Goal: Task Accomplishment & Management: Complete application form

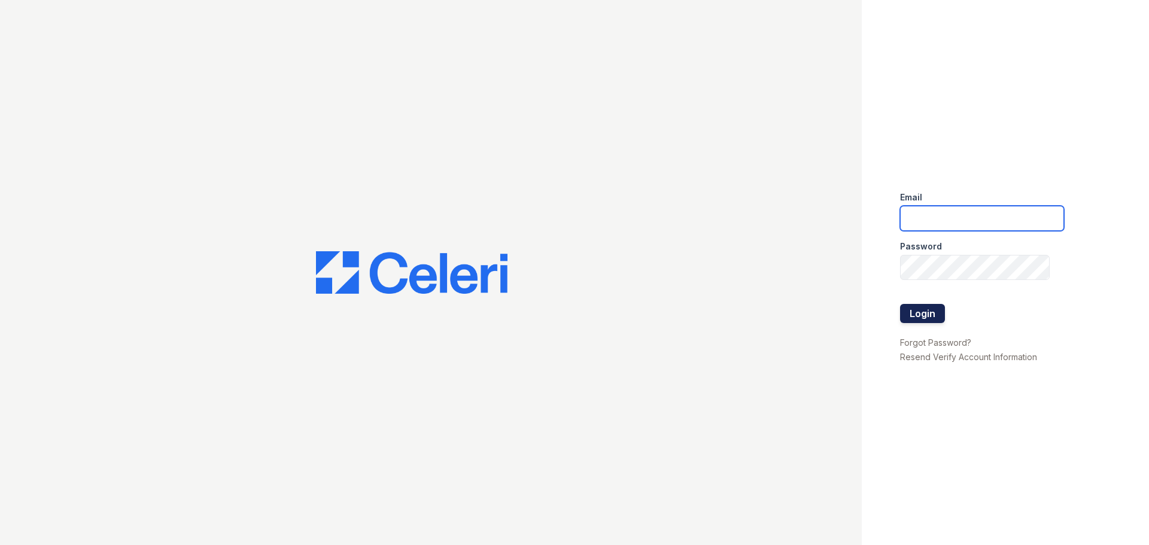
type input "[EMAIL_ADDRESS][DOMAIN_NAME]"
click at [927, 311] on button "Login" at bounding box center [922, 313] width 45 height 19
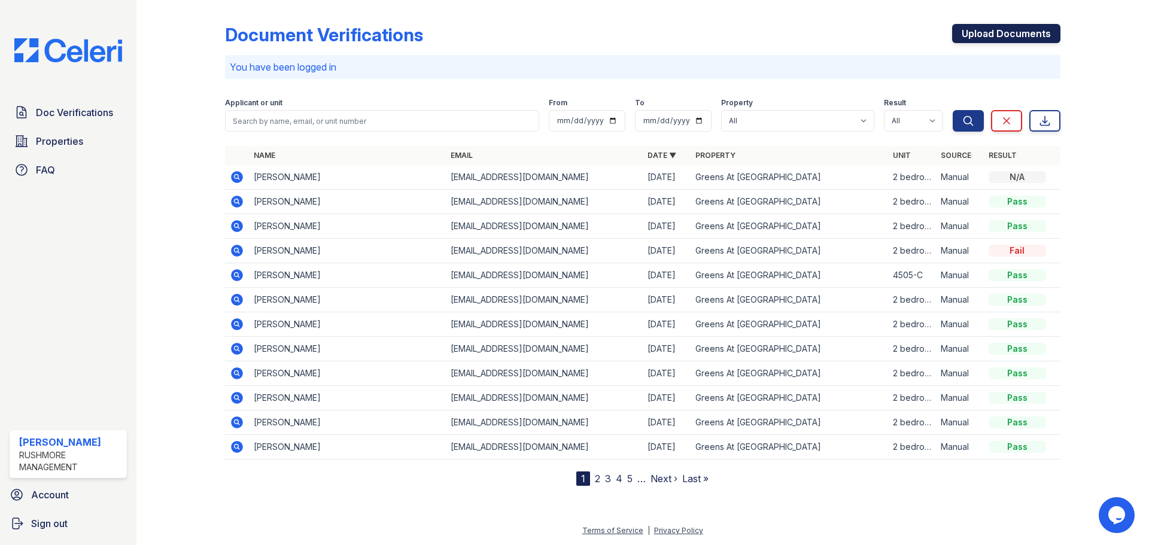
click at [1038, 35] on link "Upload Documents" at bounding box center [1006, 33] width 108 height 19
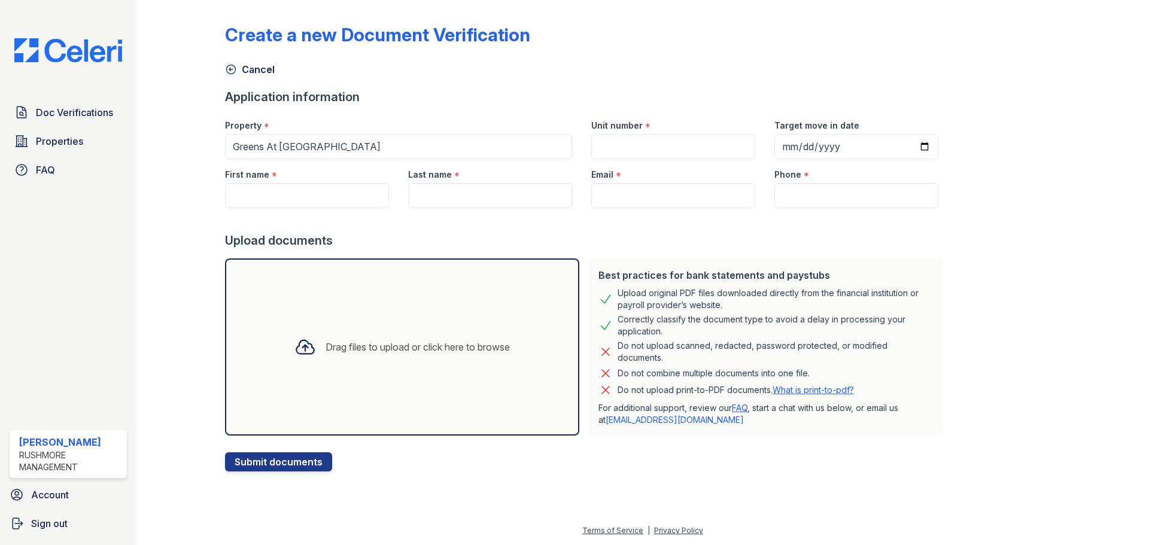
click at [398, 290] on div "Drag files to upload or click here to browse" at bounding box center [402, 347] width 354 height 177
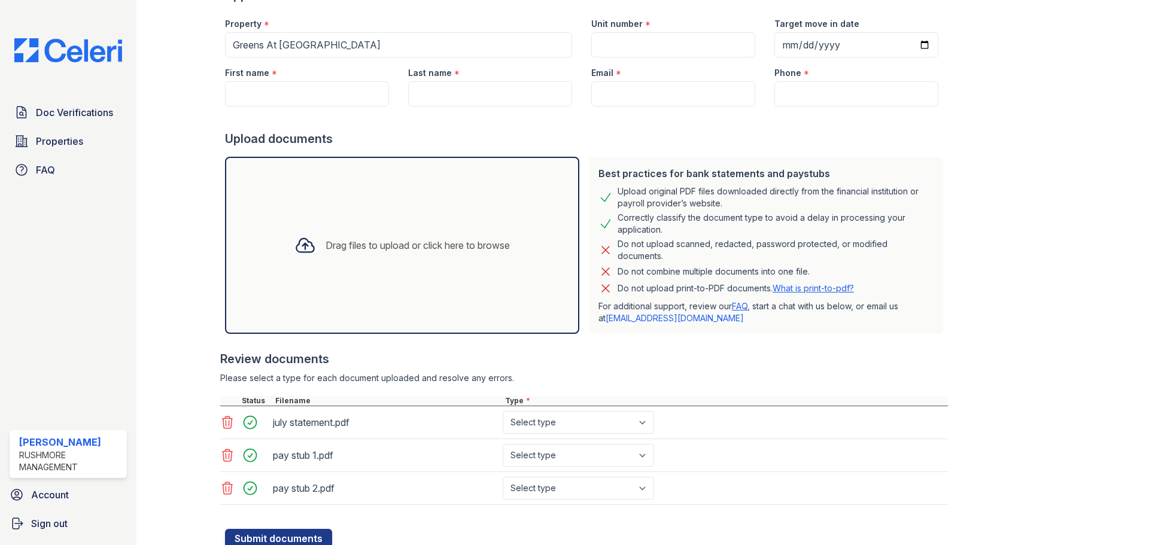
scroll to position [145, 0]
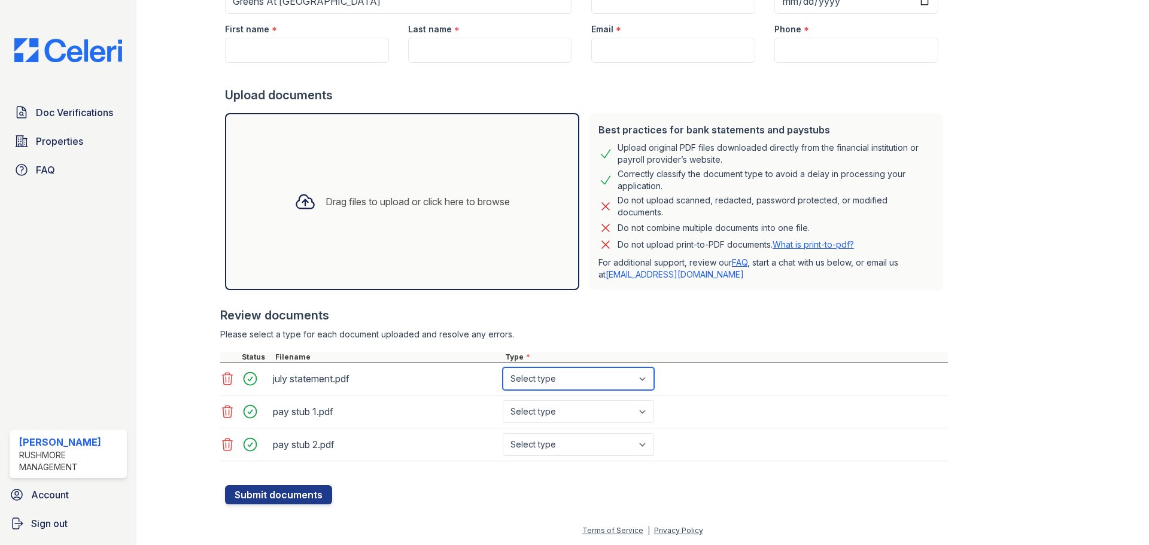
click at [573, 384] on select "Select type Paystub Bank Statement Offer Letter Tax Documents Benefit Award Let…" at bounding box center [578, 379] width 151 height 23
select select "bank_statement"
click at [503, 368] on select "Select type Paystub Bank Statement Offer Letter Tax Documents Benefit Award Let…" at bounding box center [578, 379] width 151 height 23
click at [575, 414] on select "Select type Paystub Bank Statement Offer Letter Tax Documents Benefit Award Let…" at bounding box center [578, 412] width 151 height 23
select select "paystub"
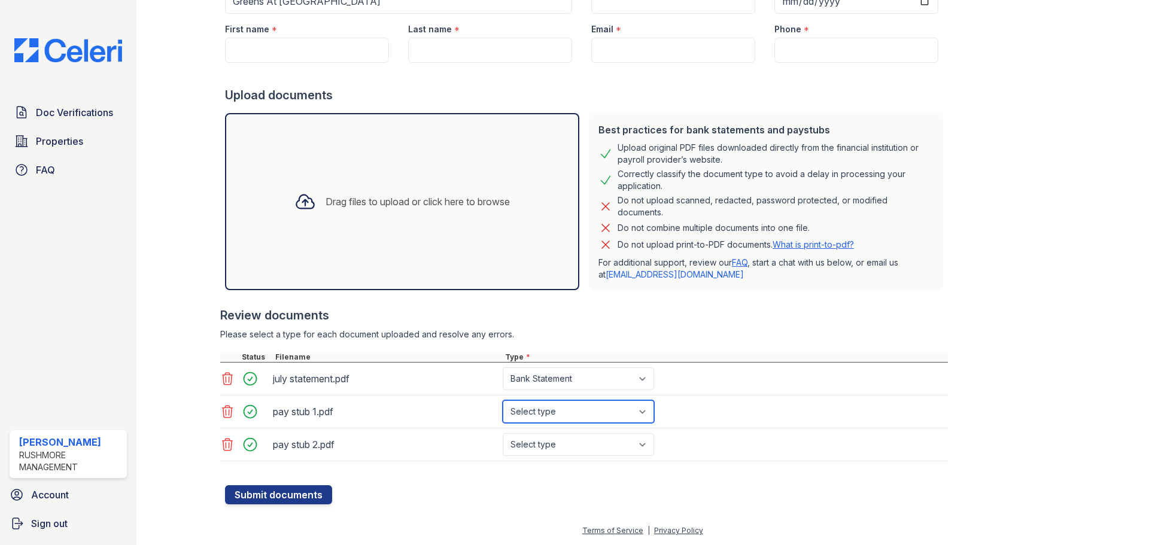
click at [503, 401] on select "Select type Paystub Bank Statement Offer Letter Tax Documents Benefit Award Let…" at bounding box center [578, 412] width 151 height 23
click at [571, 446] on select "Select type Paystub Bank Statement Offer Letter Tax Documents Benefit Award Let…" at bounding box center [578, 444] width 151 height 23
select select "paystub"
click at [503, 433] on select "Select type Paystub Bank Statement Offer Letter Tax Documents Benefit Award Let…" at bounding box center [578, 444] width 151 height 23
click at [466, 210] on div "Drag files to upload or click here to browse" at bounding box center [402, 201] width 235 height 41
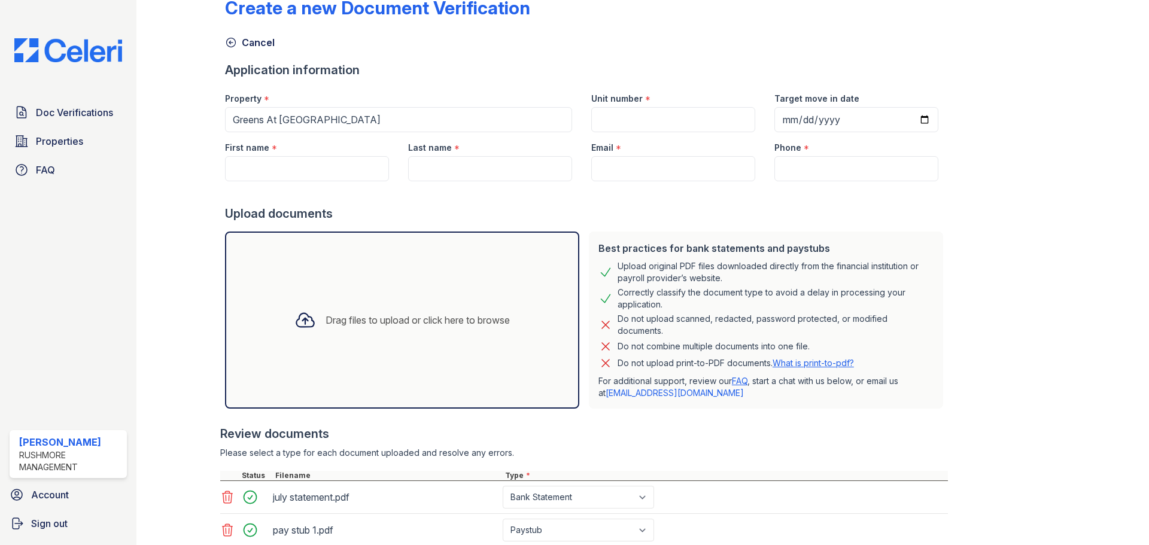
scroll to position [26, 0]
drag, startPoint x: 308, startPoint y: 170, endPoint x: 308, endPoint y: 176, distance: 6.0
click at [308, 170] on input "First name" at bounding box center [307, 169] width 164 height 25
paste input "Tyshawn Yeargin"
drag, startPoint x: 330, startPoint y: 174, endPoint x: 275, endPoint y: 176, distance: 55.1
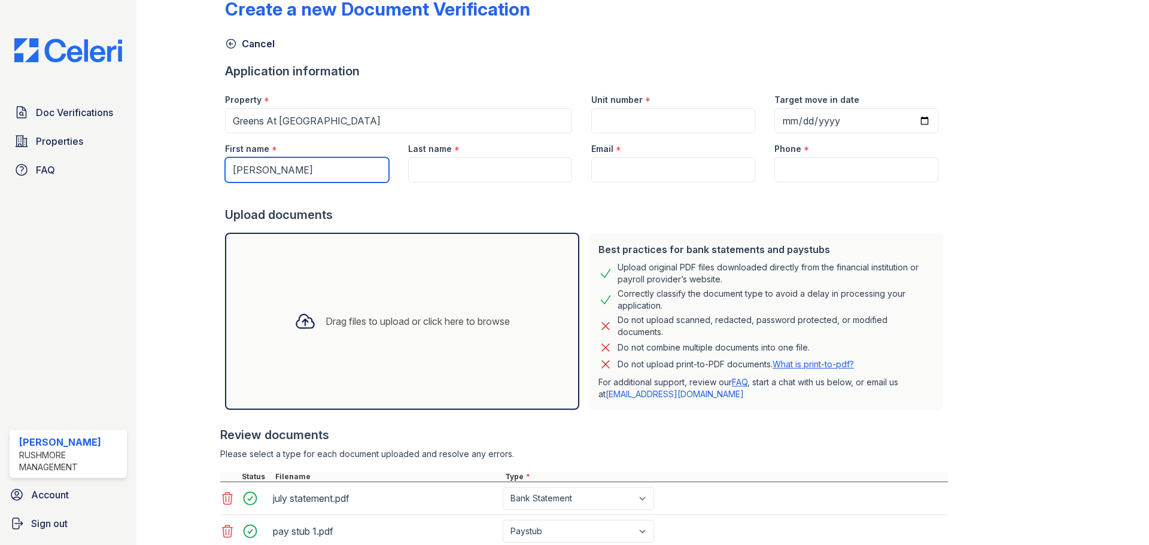
click at [275, 176] on input "Tyshawn Yeargin" at bounding box center [307, 169] width 164 height 25
type input "Tyshawn"
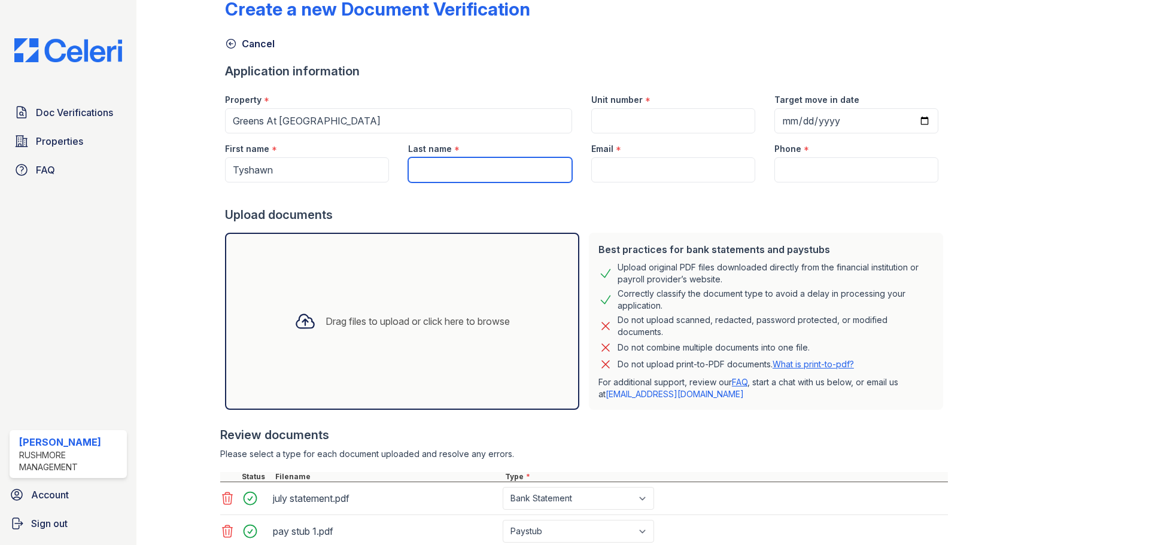
click at [452, 168] on input "Last name" at bounding box center [490, 169] width 164 height 25
paste input "Yeargin"
type input "Yeargin"
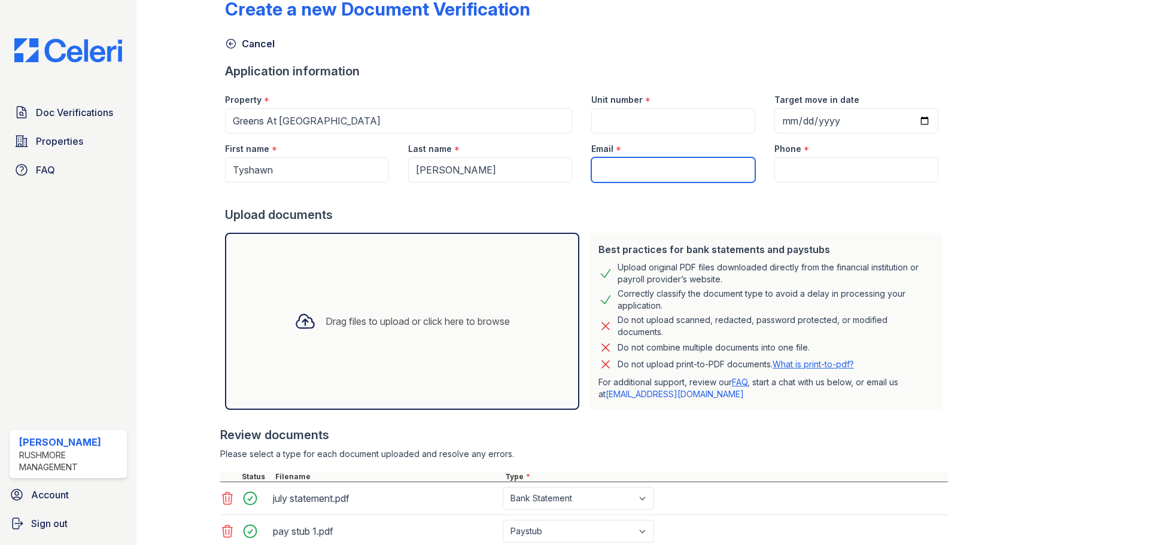
click at [637, 163] on input "Email" at bounding box center [673, 169] width 164 height 25
type input "[EMAIL_ADDRESS][DOMAIN_NAME]"
click at [747, 184] on div at bounding box center [586, 195] width 723 height 24
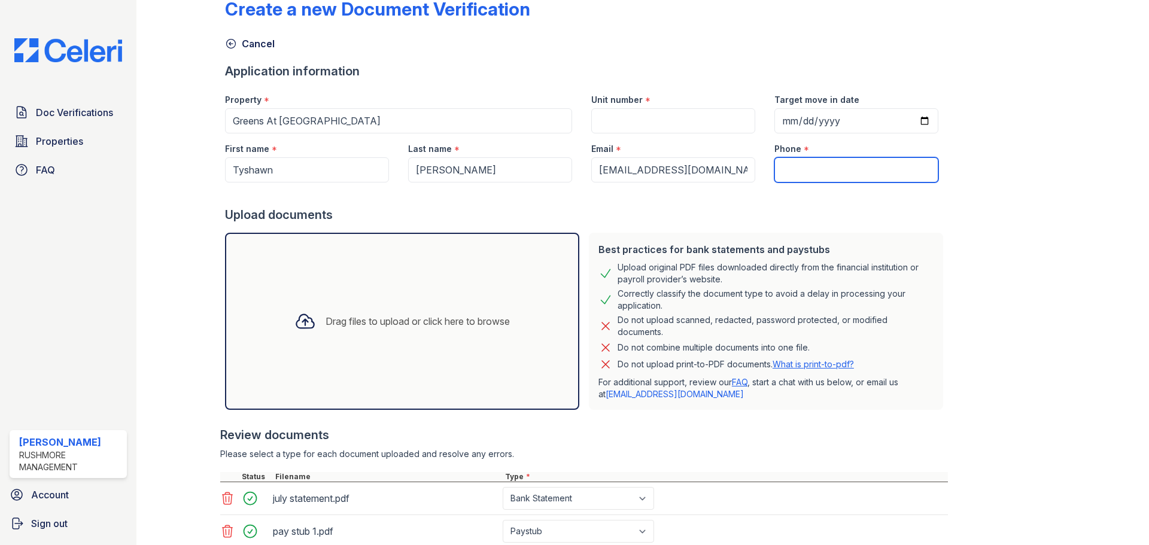
click at [800, 169] on input "Phone" at bounding box center [857, 169] width 164 height 25
type input "4104483552"
drag, startPoint x: 844, startPoint y: 171, endPoint x: 559, endPoint y: 175, distance: 285.0
click at [557, 183] on form "Application information Property * Greens At Forest Park Unit number * Target m…" at bounding box center [586, 344] width 723 height 562
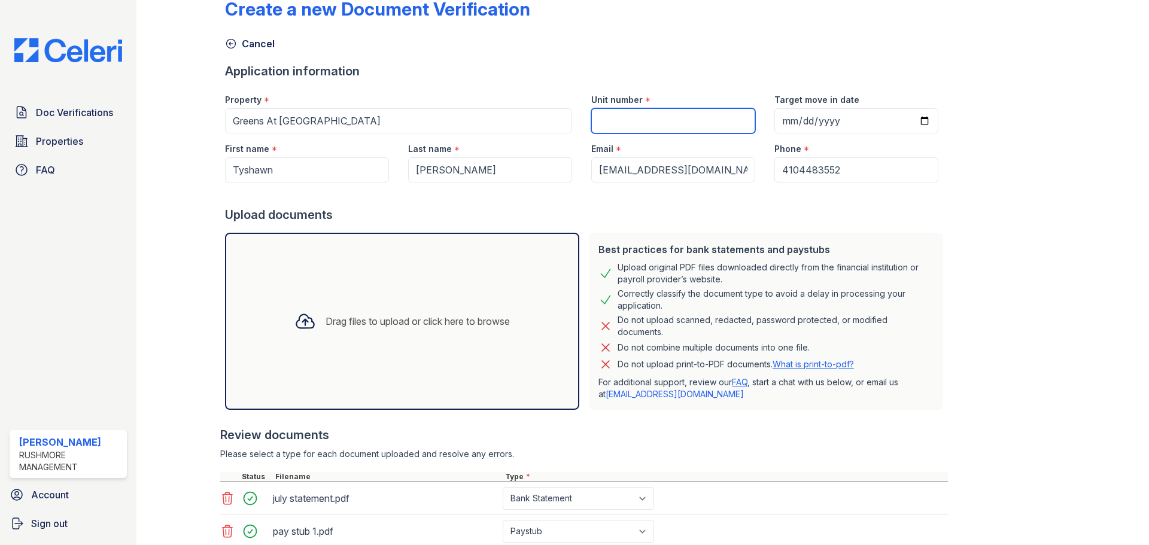
click at [633, 117] on input "Unit number" at bounding box center [673, 120] width 164 height 25
type input "2 bedroom"
drag, startPoint x: 957, startPoint y: 235, endPoint x: 908, endPoint y: 289, distance: 72.0
click at [947, 257] on div "Create a new Document Verification Cancel Application information Property * Gr…" at bounding box center [643, 301] width 836 height 645
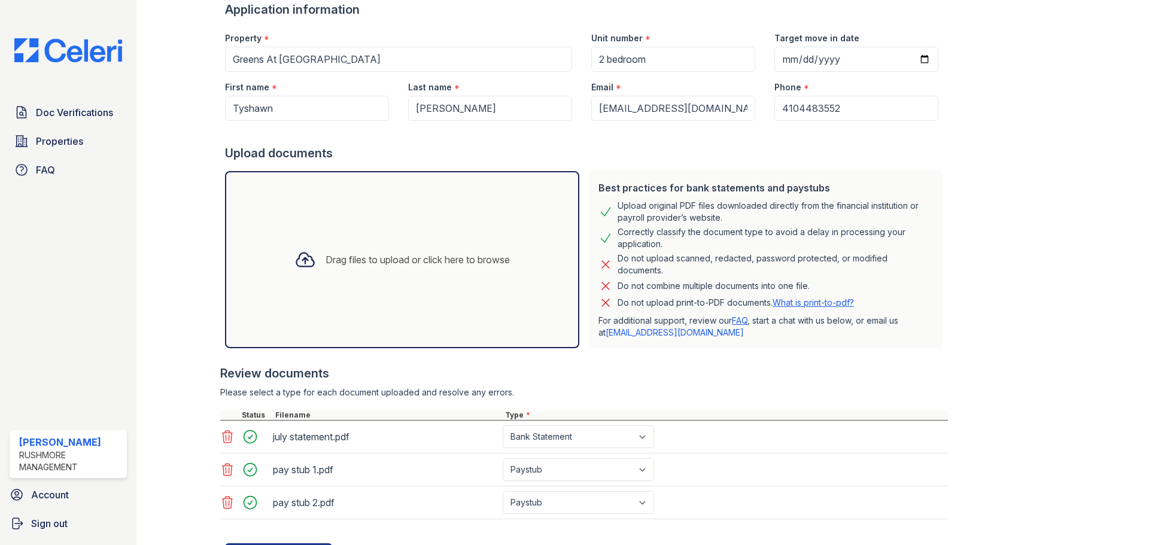
scroll to position [145, 0]
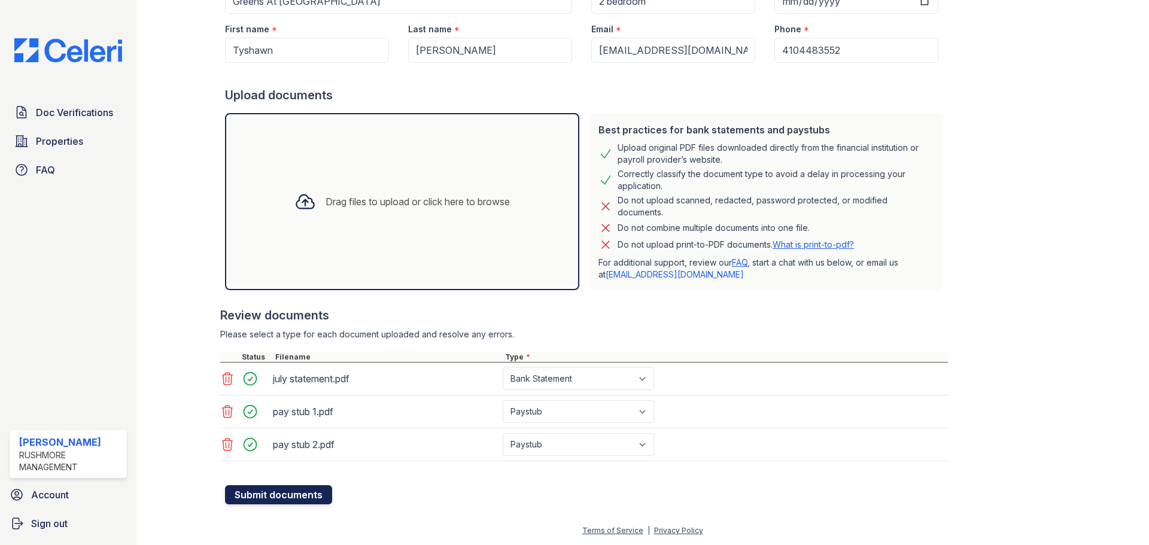
click at [307, 493] on button "Submit documents" at bounding box center [278, 495] width 107 height 19
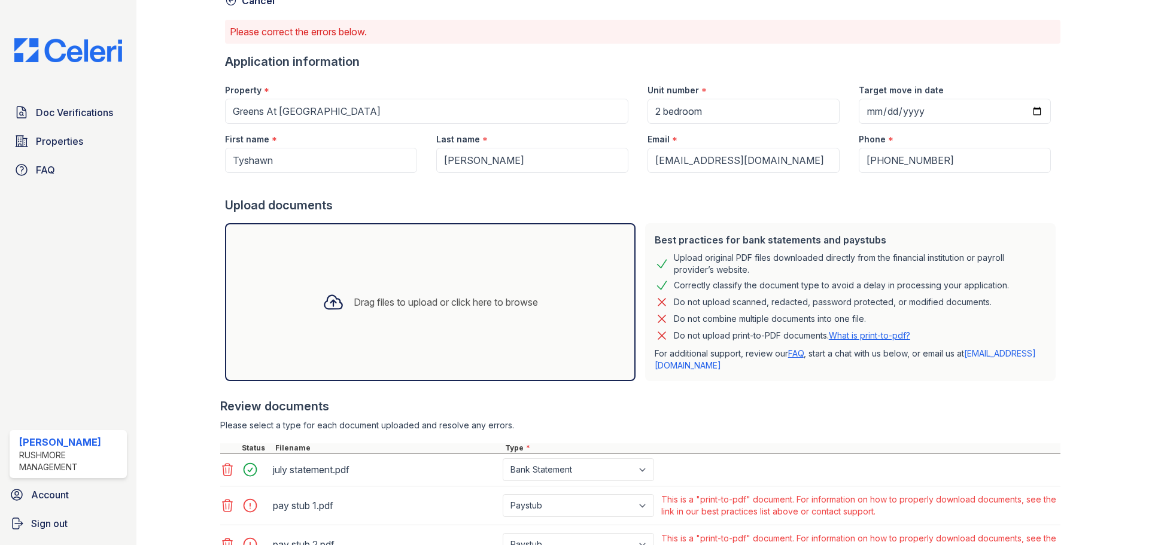
scroll to position [0, 0]
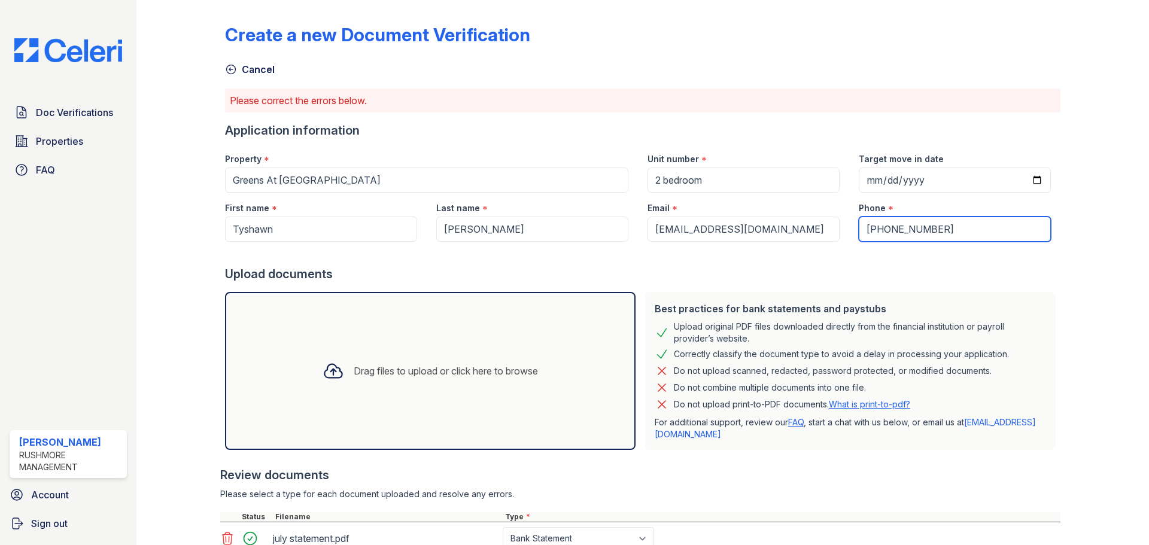
click at [954, 233] on input "[PHONE_NUMBER]" at bounding box center [955, 229] width 192 height 25
click at [692, 276] on div "Upload documents" at bounding box center [643, 274] width 836 height 17
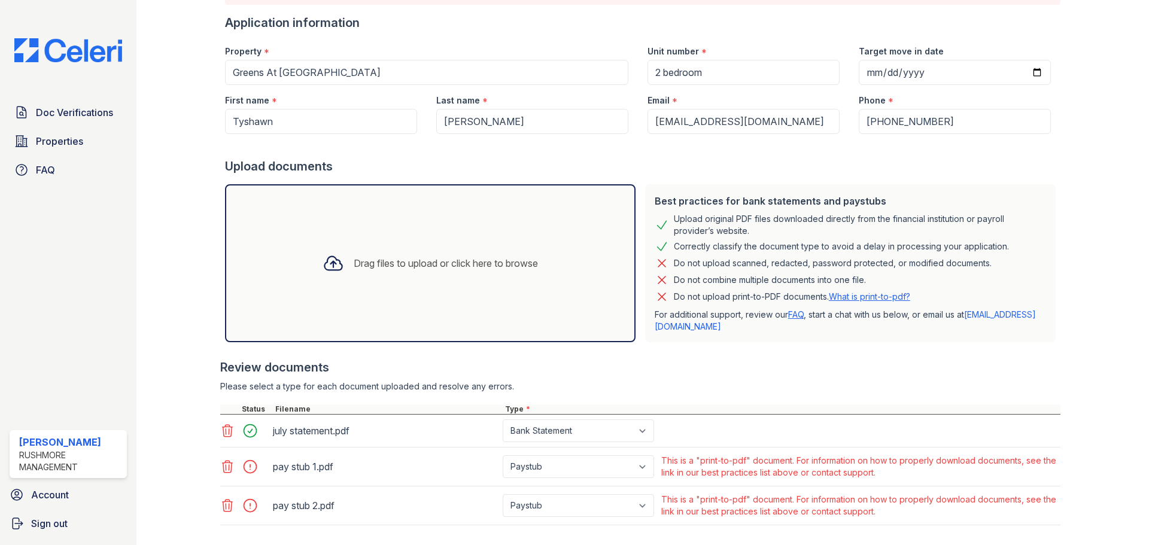
scroll to position [172, 0]
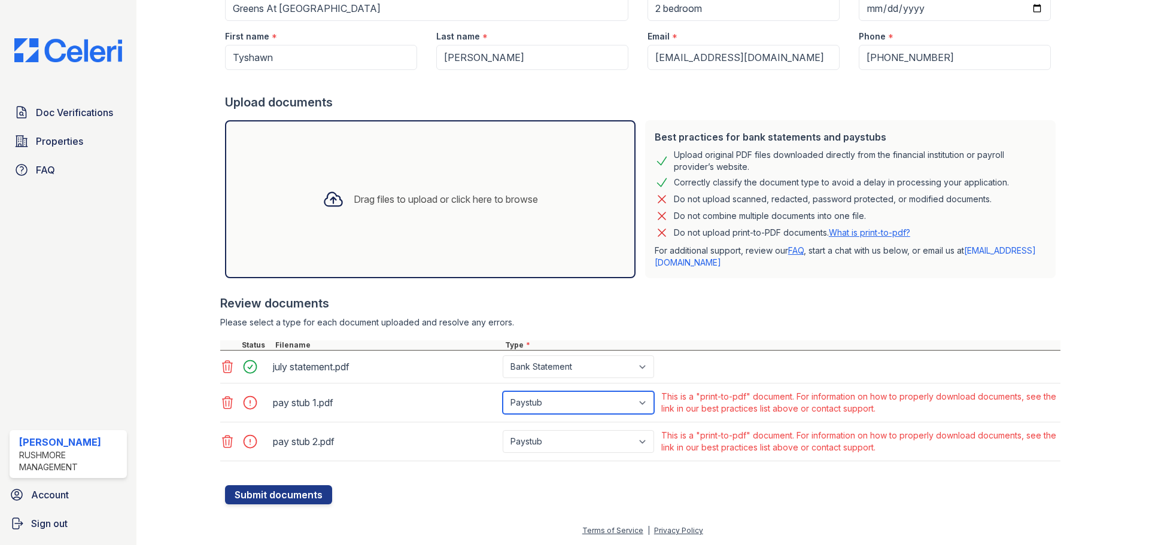
click at [596, 405] on select "Paystub Bank Statement Offer Letter Tax Documents Benefit Award Letter Investme…" at bounding box center [578, 403] width 151 height 23
click at [1000, 460] on div "pay stub 2.pdf Paystub Bank Statement Offer Letter Tax Documents Benefit Award …" at bounding box center [640, 442] width 841 height 39
click at [230, 406] on icon at bounding box center [228, 403] width 10 height 12
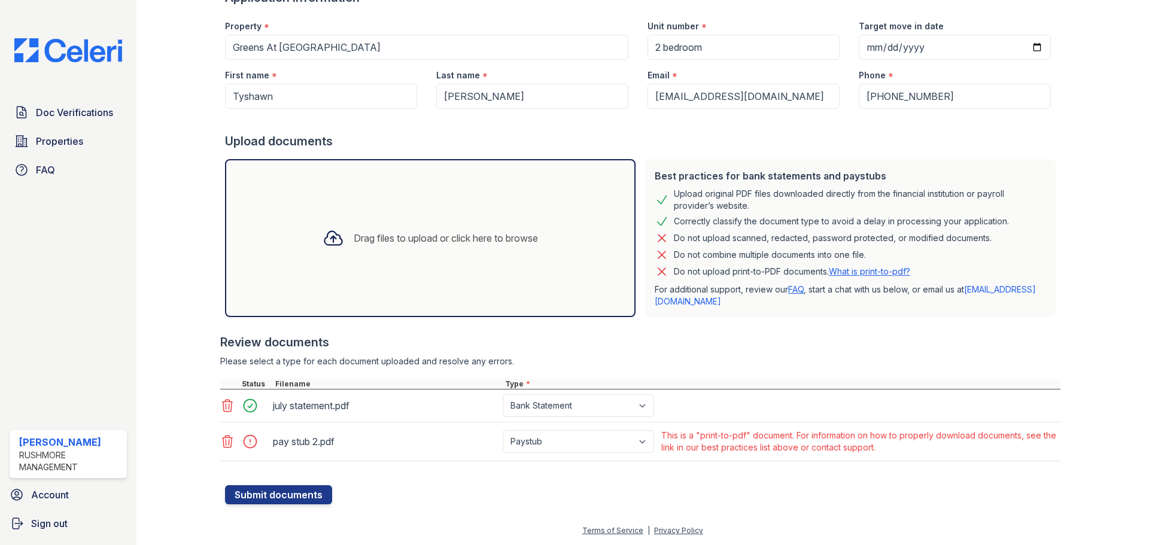
scroll to position [133, 0]
click at [229, 447] on icon at bounding box center [227, 442] width 14 height 14
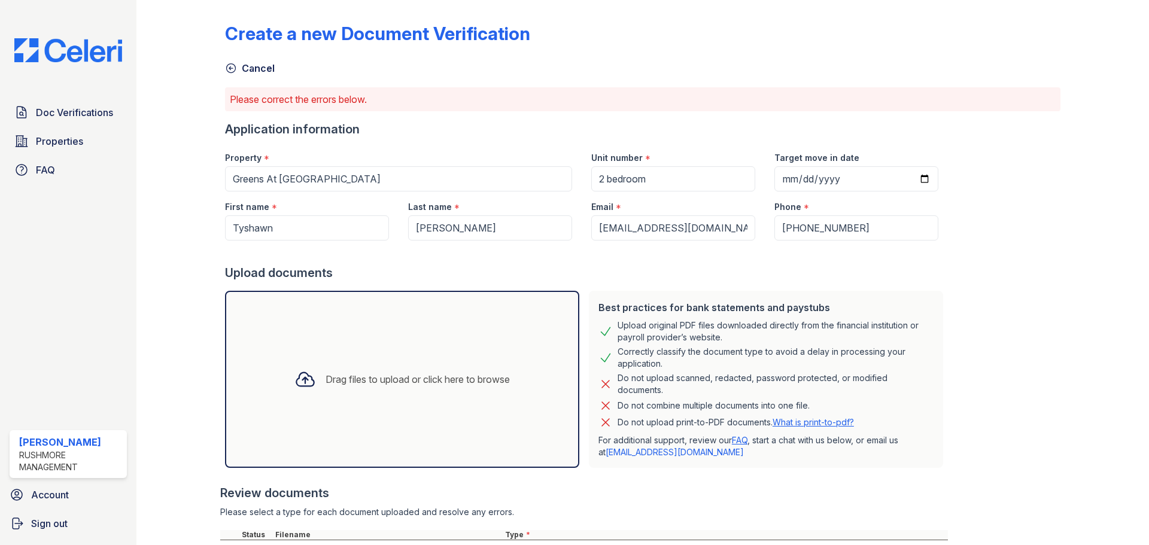
scroll to position [0, 0]
click at [442, 385] on div "Drag files to upload or click here to browse" at bounding box center [418, 381] width 184 height 14
drag, startPoint x: 1091, startPoint y: 128, endPoint x: 1074, endPoint y: 138, distance: 19.6
click at [1073, 139] on div at bounding box center [1095, 311] width 69 height 613
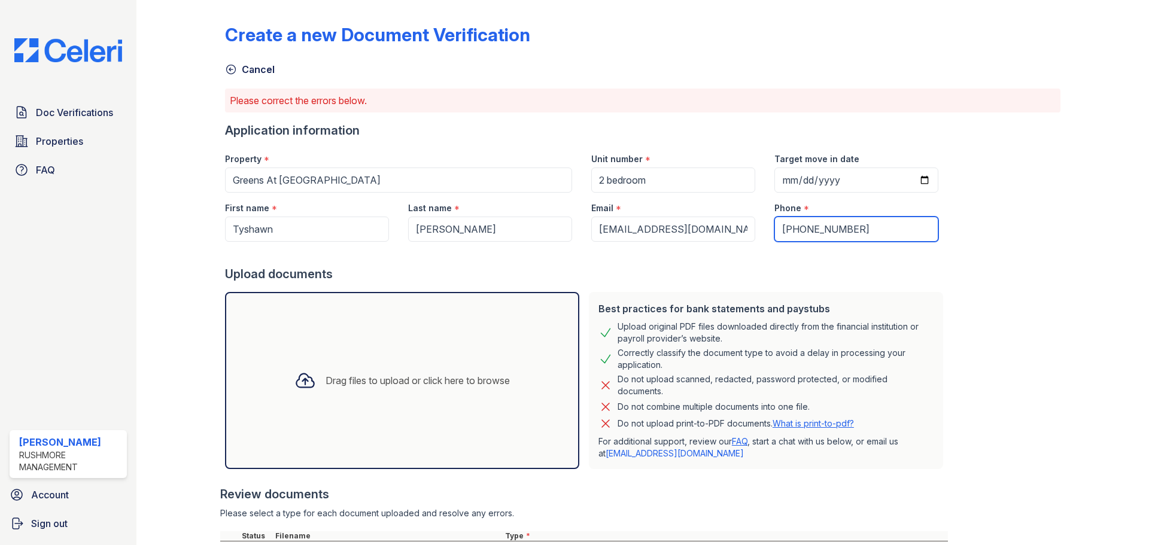
click at [793, 230] on input "[PHONE_NUMBER]" at bounding box center [857, 229] width 164 height 25
click at [1009, 245] on div "Create a new Document Verification Cancel Please correct the errors below. Appl…" at bounding box center [643, 311] width 836 height 613
click at [803, 26] on div "Create a new Document Verification" at bounding box center [643, 39] width 836 height 31
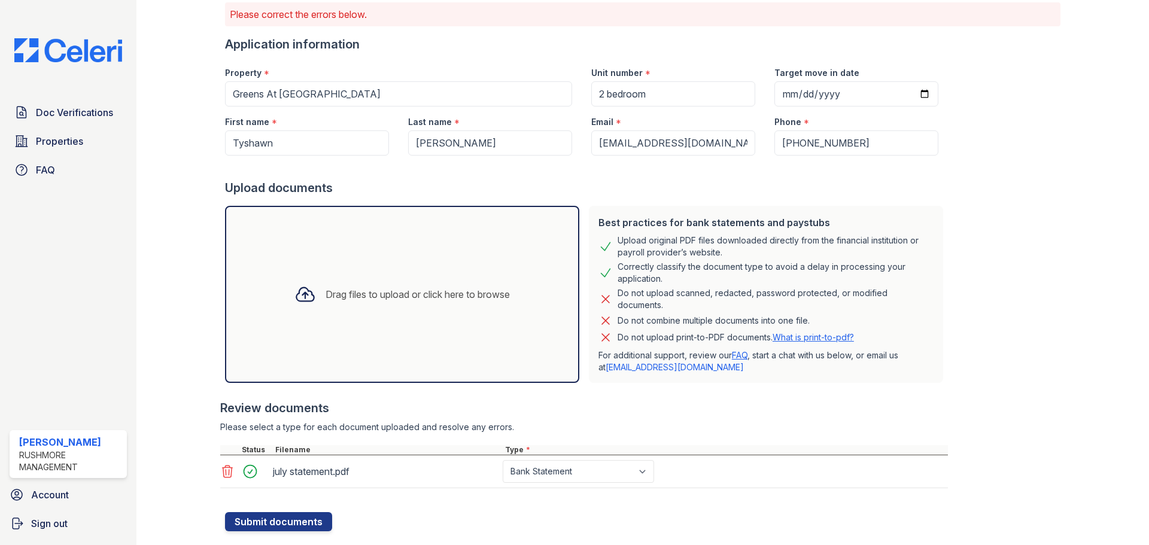
scroll to position [113, 0]
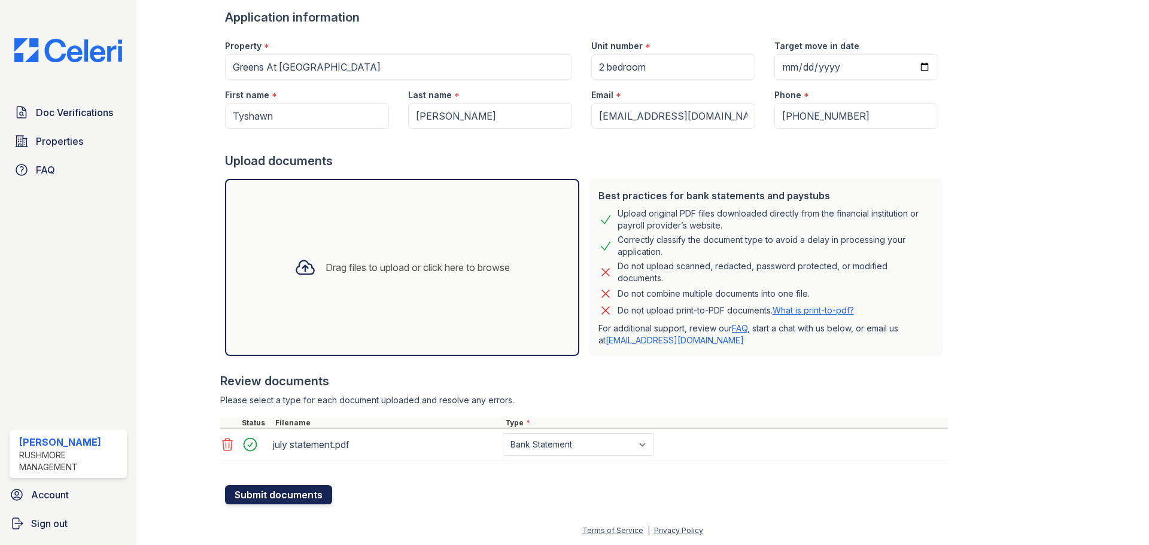
click at [266, 499] on button "Submit documents" at bounding box center [278, 495] width 107 height 19
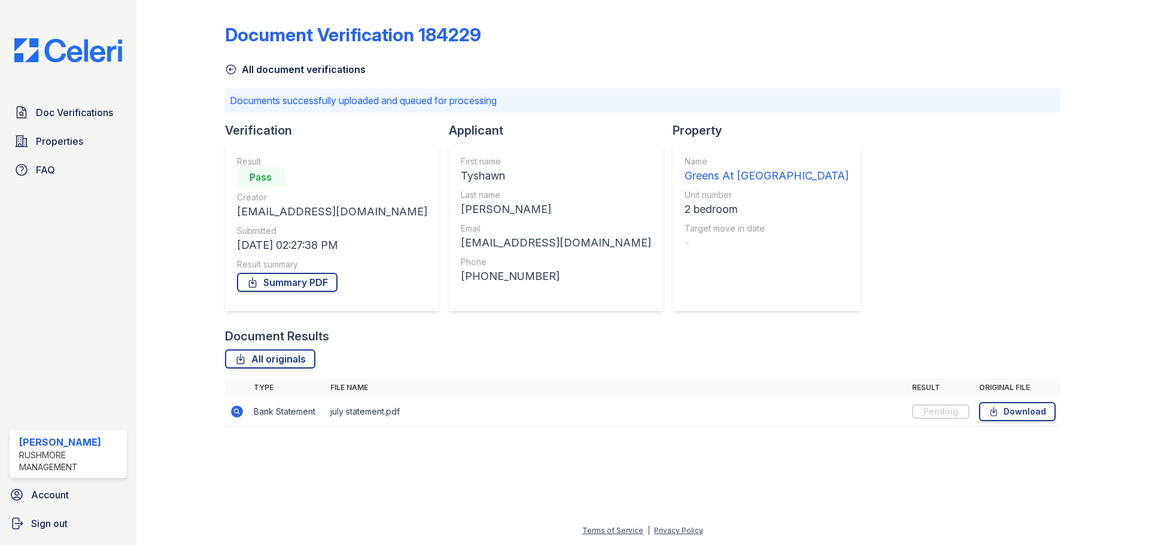
click at [230, 68] on icon at bounding box center [231, 69] width 12 height 12
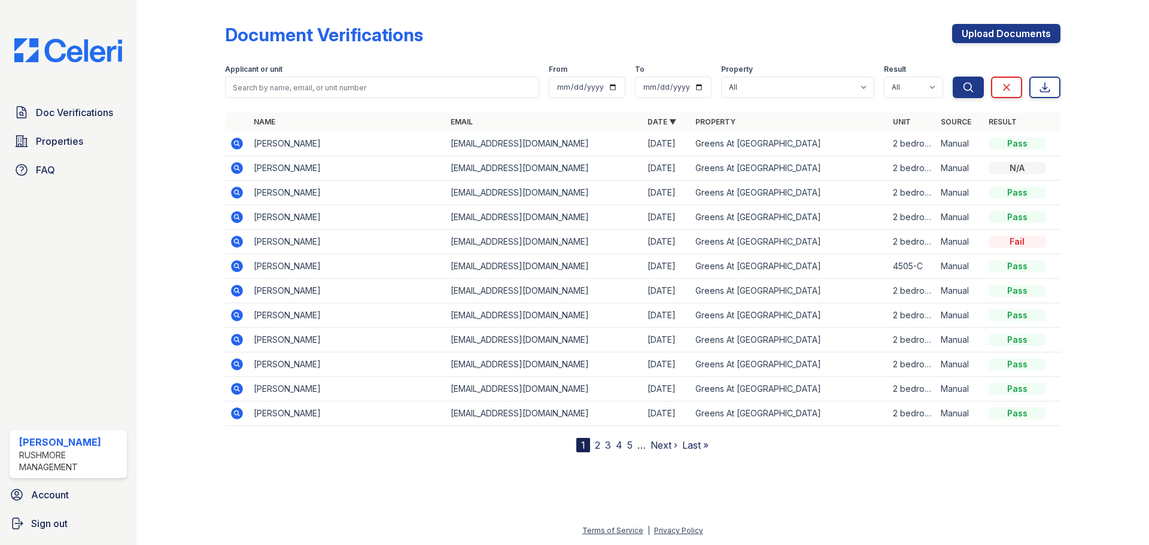
click at [1008, 47] on div "Upload Documents" at bounding box center [1006, 39] width 108 height 31
click at [1011, 32] on link "Upload Documents" at bounding box center [1006, 33] width 108 height 19
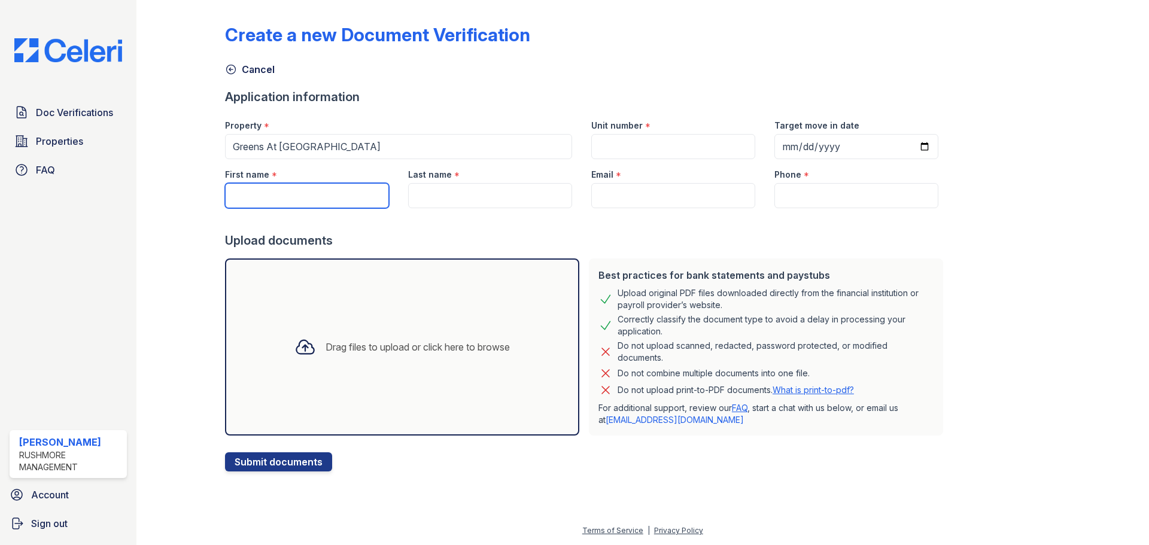
click at [326, 194] on input "First name" at bounding box center [307, 195] width 164 height 25
paste input "Icorra Dawson"
drag, startPoint x: 313, startPoint y: 196, endPoint x: 263, endPoint y: 198, distance: 49.1
click at [263, 198] on input "Icorra Dawson" at bounding box center [307, 195] width 164 height 25
type input "Icorra"
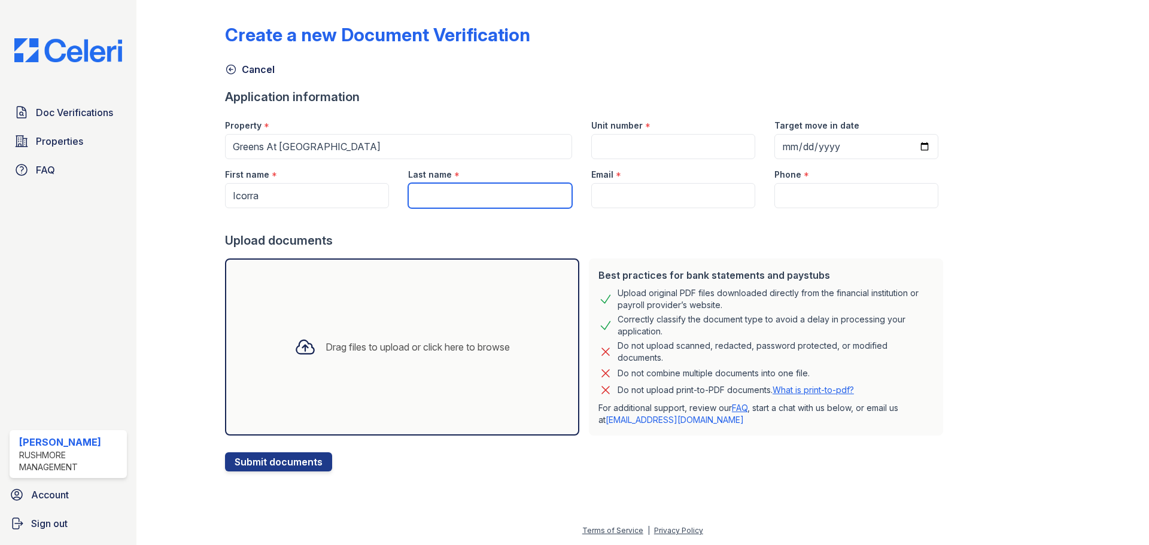
click at [435, 196] on input "Last name" at bounding box center [490, 195] width 164 height 25
paste input "[PERSON_NAME]"
type input "[PERSON_NAME]"
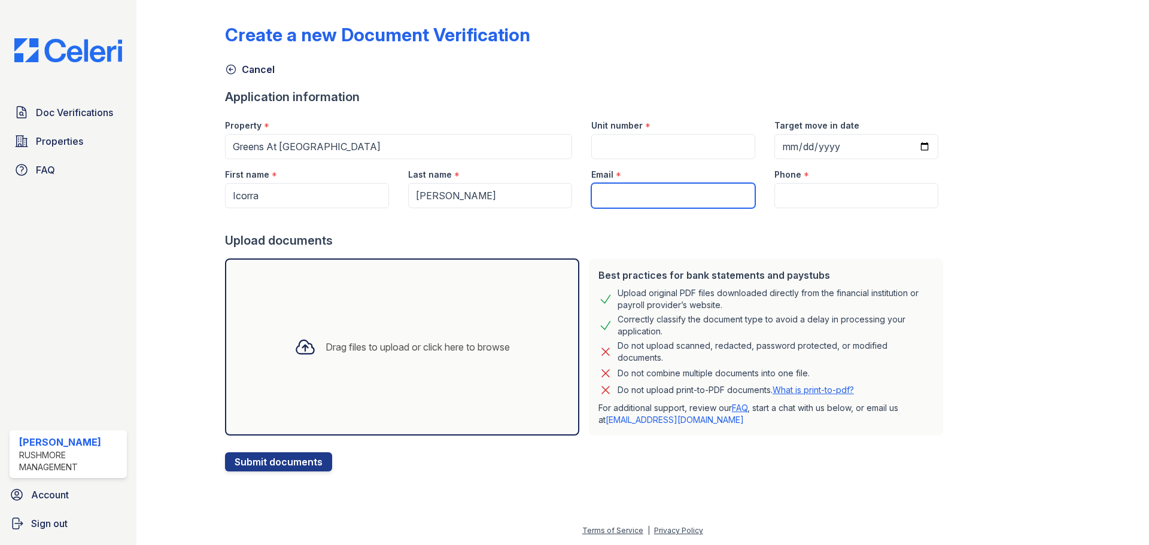
click at [627, 184] on input "Email" at bounding box center [673, 195] width 164 height 25
type input "[EMAIL_ADDRESS][DOMAIN_NAME]"
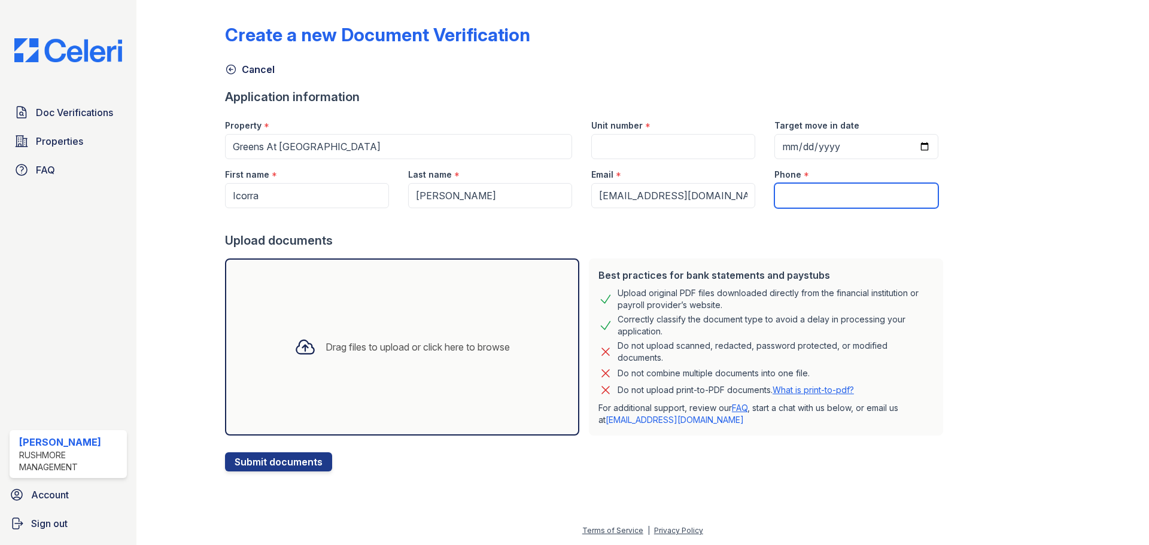
click at [829, 188] on input "Phone" at bounding box center [857, 195] width 164 height 25
drag, startPoint x: 629, startPoint y: 151, endPoint x: 629, endPoint y: 166, distance: 15.0
click at [629, 151] on input "Unit number" at bounding box center [673, 146] width 164 height 25
type input "2 bedroom"
click at [430, 352] on div "Drag files to upload or click here to browse" at bounding box center [418, 347] width 184 height 14
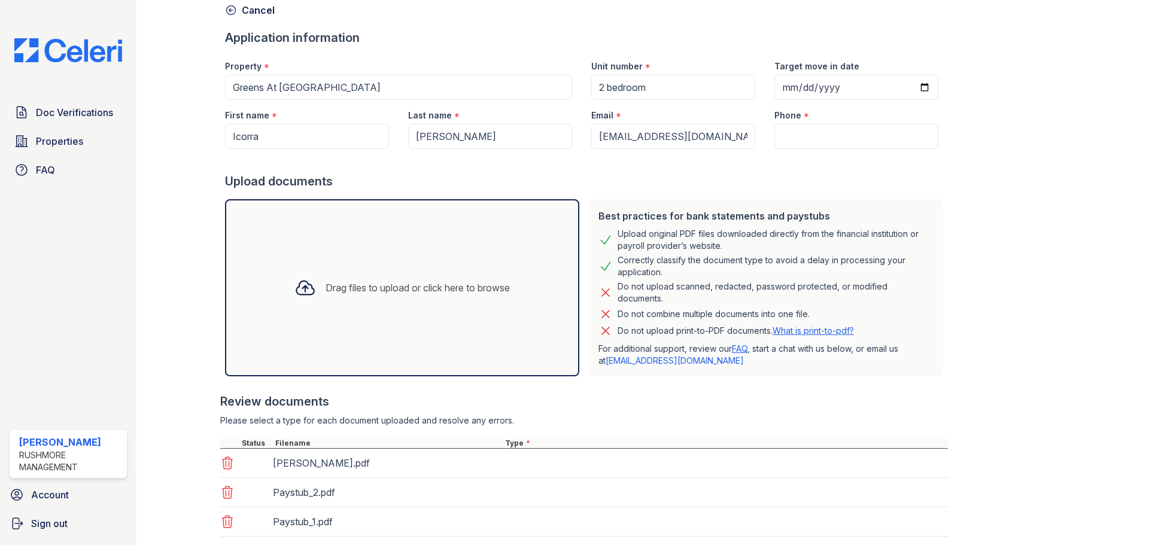
scroll to position [135, 0]
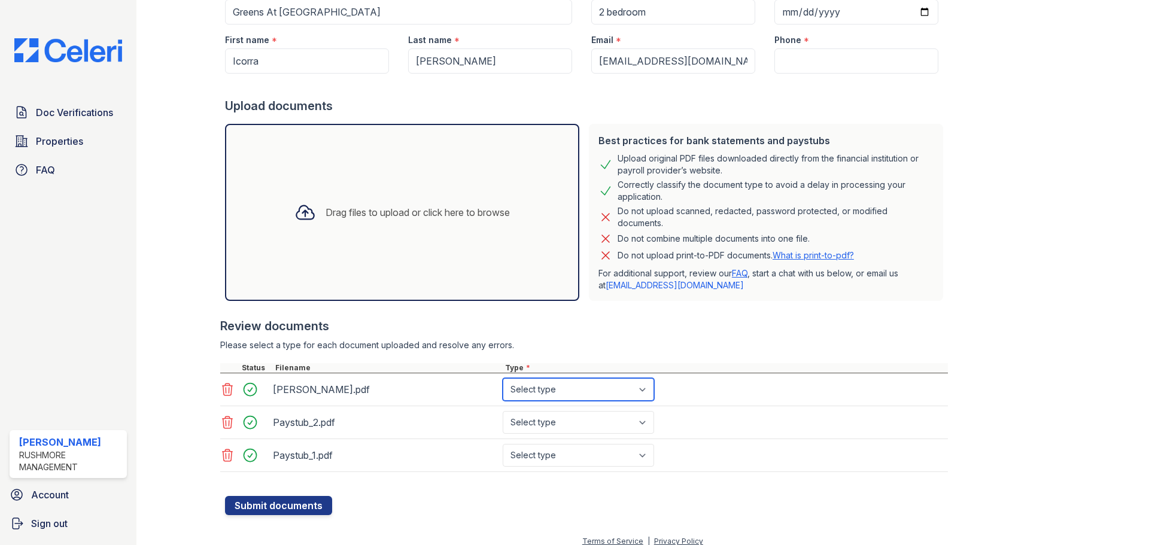
click at [572, 386] on select "Select type Paystub Bank Statement Offer Letter Tax Documents Benefit Award Let…" at bounding box center [578, 389] width 151 height 23
select select "bank_statement"
click at [503, 378] on select "Select type Paystub Bank Statement Offer Letter Tax Documents Benefit Award Let…" at bounding box center [578, 389] width 151 height 23
click at [555, 423] on select "Select type Paystub Bank Statement Offer Letter Tax Documents Benefit Award Let…" at bounding box center [578, 422] width 151 height 23
select select "bank_statement"
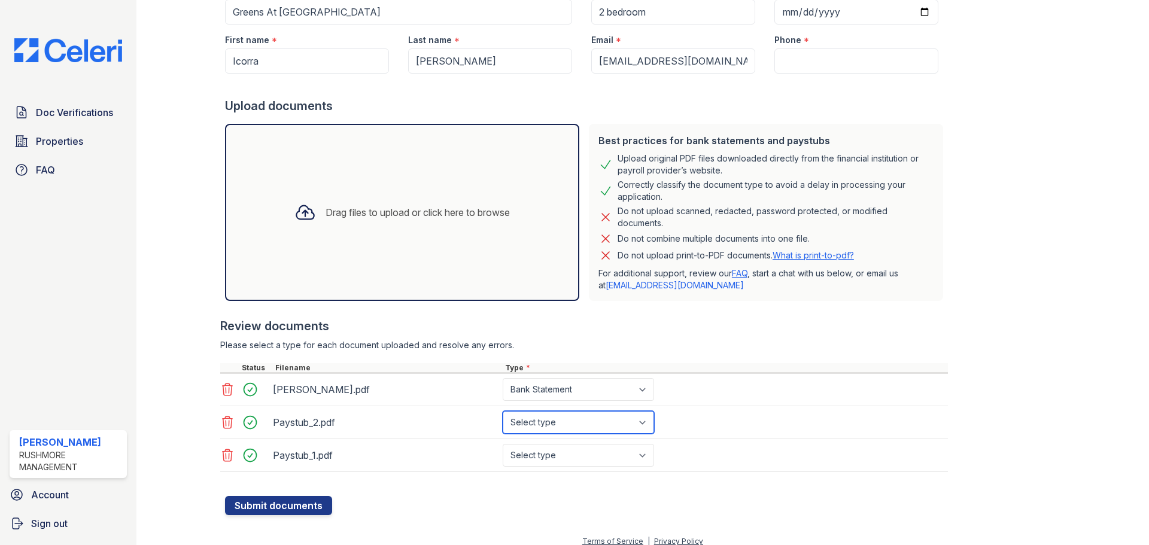
click at [503, 411] on select "Select type Paystub Bank Statement Offer Letter Tax Documents Benefit Award Let…" at bounding box center [578, 422] width 151 height 23
click at [543, 453] on select "Select type Paystub Bank Statement Offer Letter Tax Documents Benefit Award Let…" at bounding box center [578, 455] width 151 height 23
select select "paystub"
click at [503, 444] on select "Select type Paystub Bank Statement Offer Letter Tax Documents Benefit Award Let…" at bounding box center [578, 455] width 151 height 23
drag, startPoint x: 557, startPoint y: 429, endPoint x: 557, endPoint y: 415, distance: 14.4
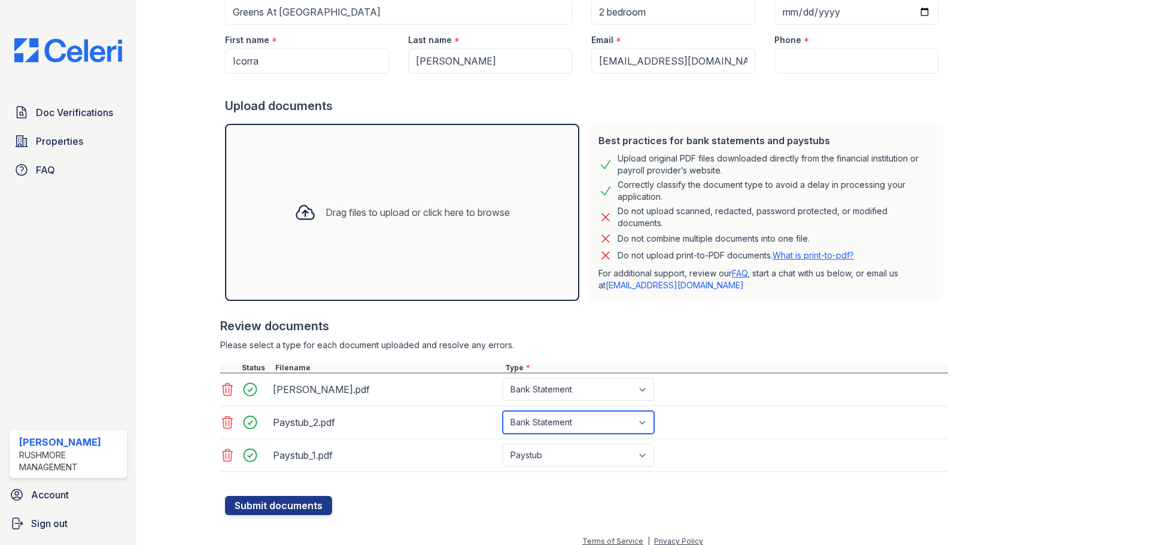
click at [557, 428] on select "Select type Paystub Bank Statement Offer Letter Tax Documents Benefit Award Let…" at bounding box center [578, 422] width 151 height 23
select select "paystub"
click at [503, 411] on select "Select type Paystub Bank Statement Offer Letter Tax Documents Benefit Award Let…" at bounding box center [578, 422] width 151 height 23
click at [280, 499] on button "Submit documents" at bounding box center [278, 505] width 107 height 19
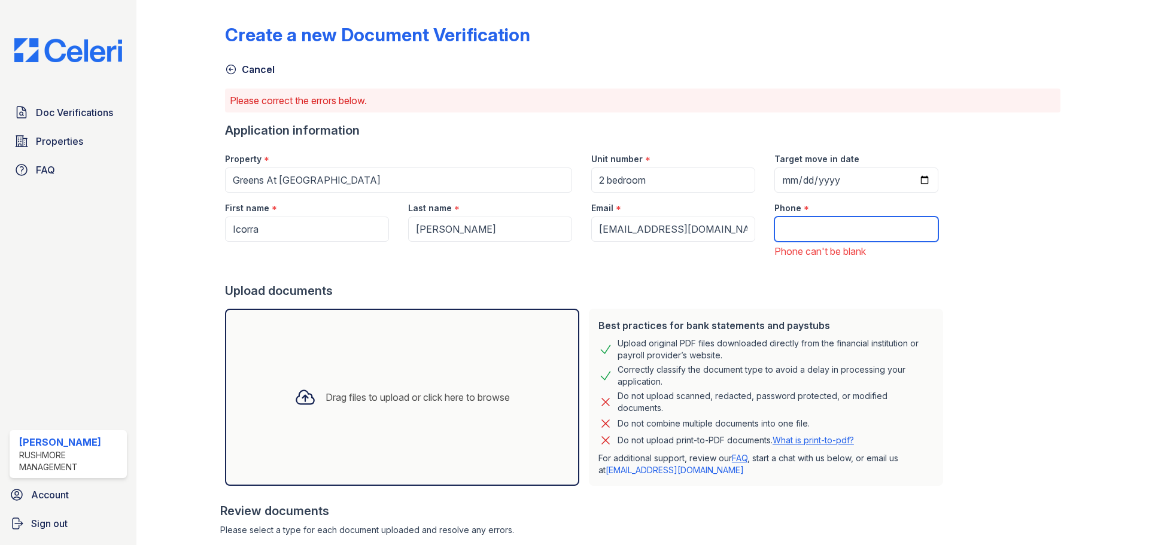
click at [826, 218] on input "Phone" at bounding box center [857, 229] width 164 height 25
type input "4104483552"
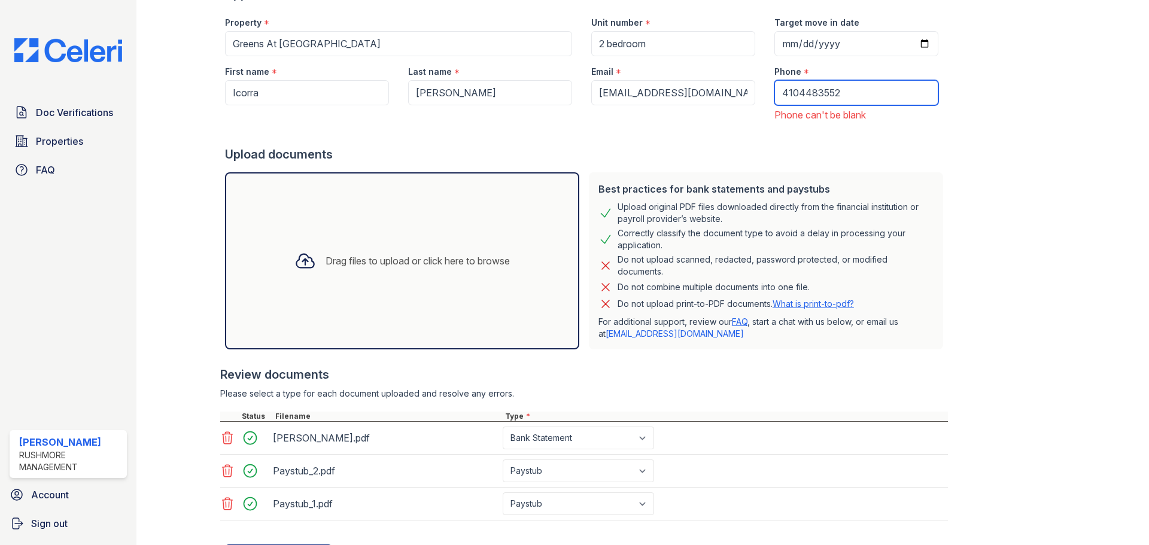
scroll to position [196, 0]
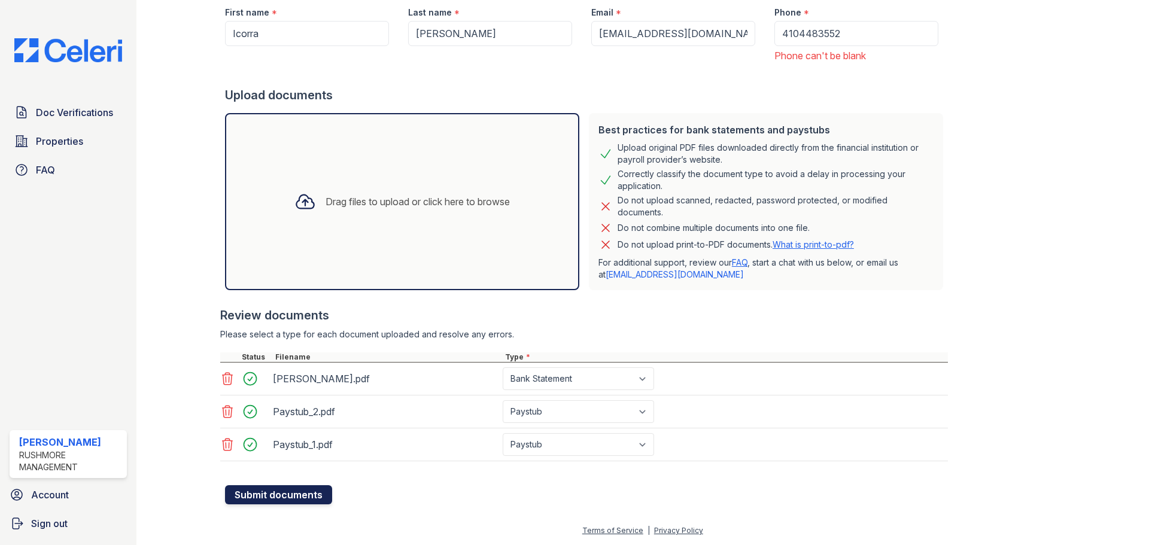
click at [311, 502] on button "Submit documents" at bounding box center [278, 495] width 107 height 19
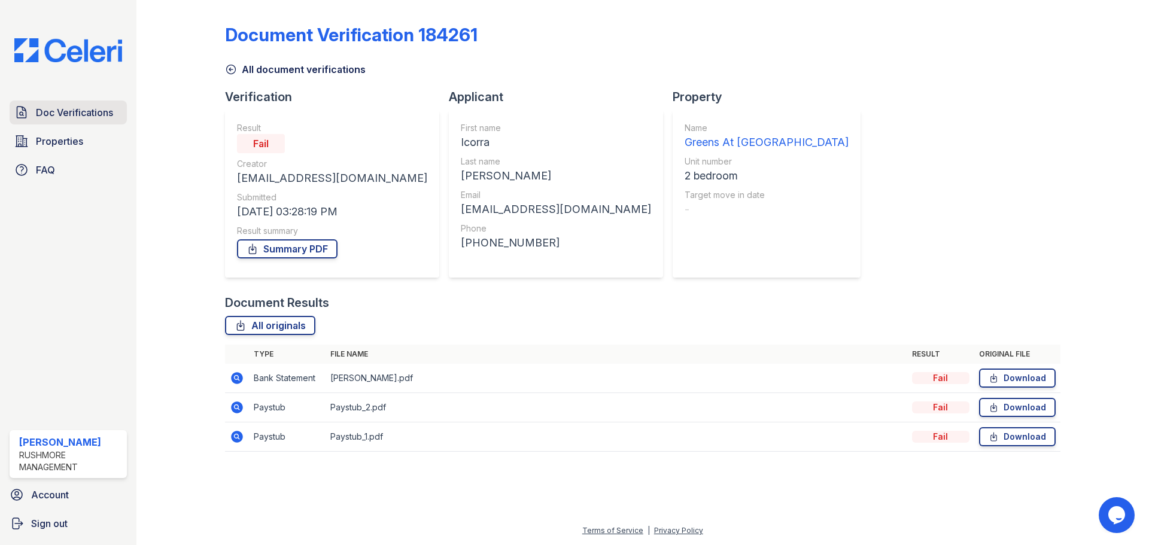
click at [64, 115] on span "Doc Verifications" at bounding box center [74, 112] width 77 height 14
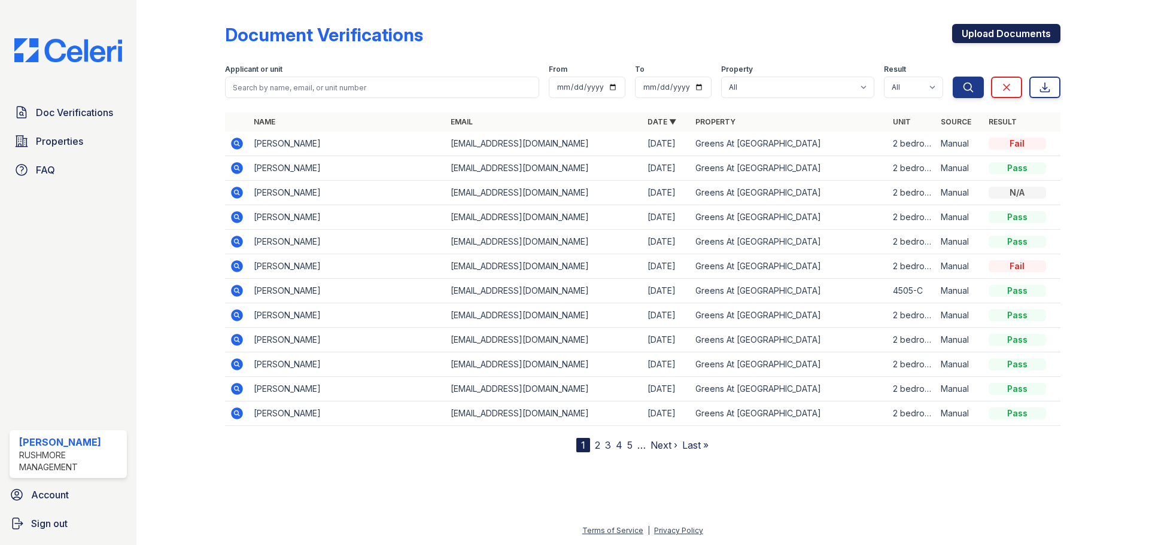
click at [988, 38] on link "Upload Documents" at bounding box center [1006, 33] width 108 height 19
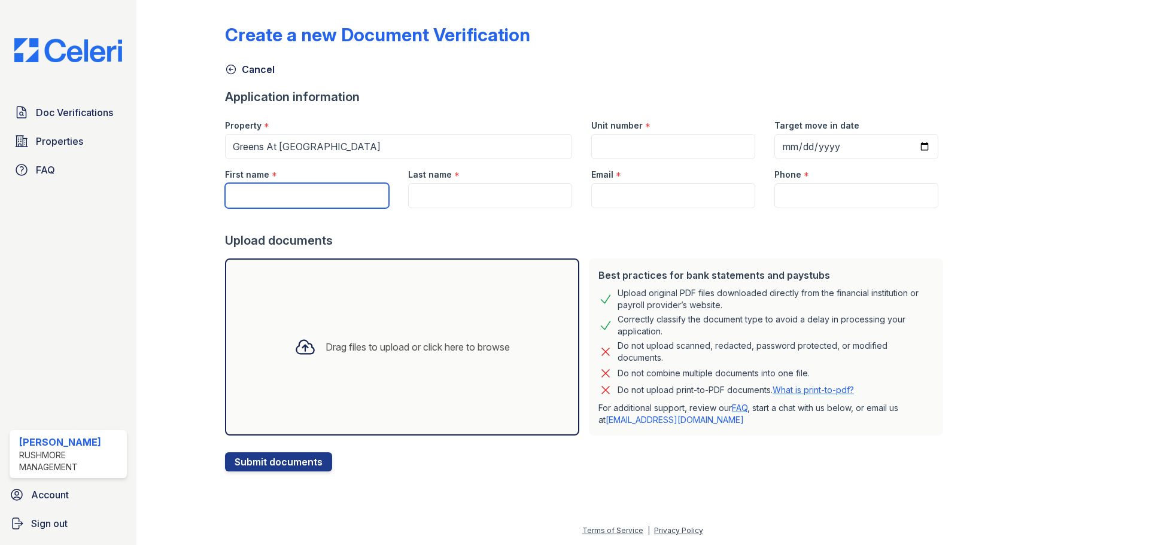
click at [318, 195] on input "First name" at bounding box center [307, 195] width 164 height 25
paste input "[PERSON_NAME]"
type input "[PERSON_NAME]"
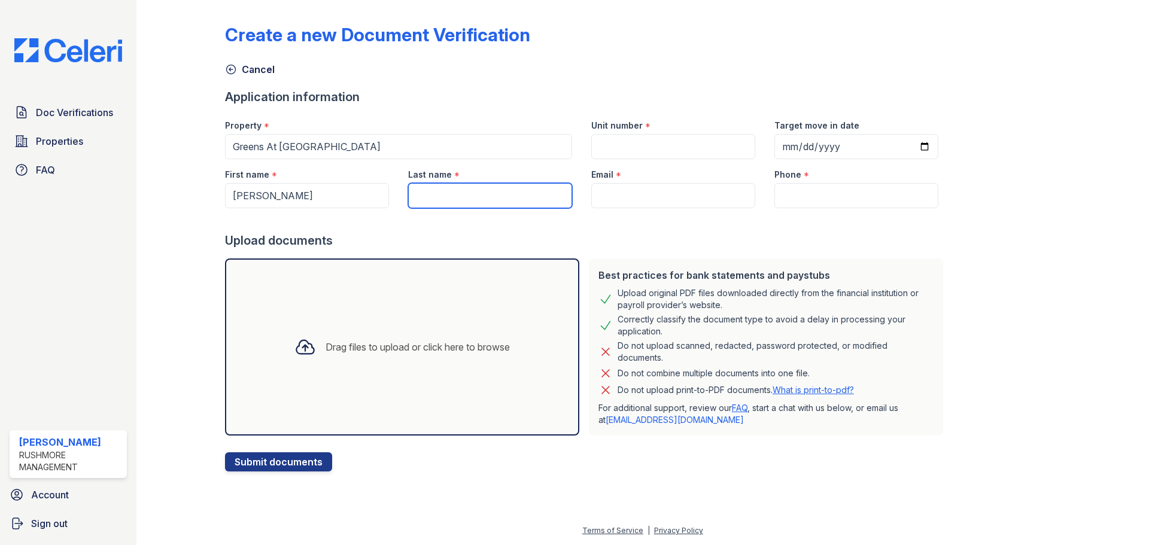
click at [421, 199] on input "Last name" at bounding box center [490, 195] width 164 height 25
type input "i"
paste input "[PERSON_NAME]"
type input "[PERSON_NAME]"
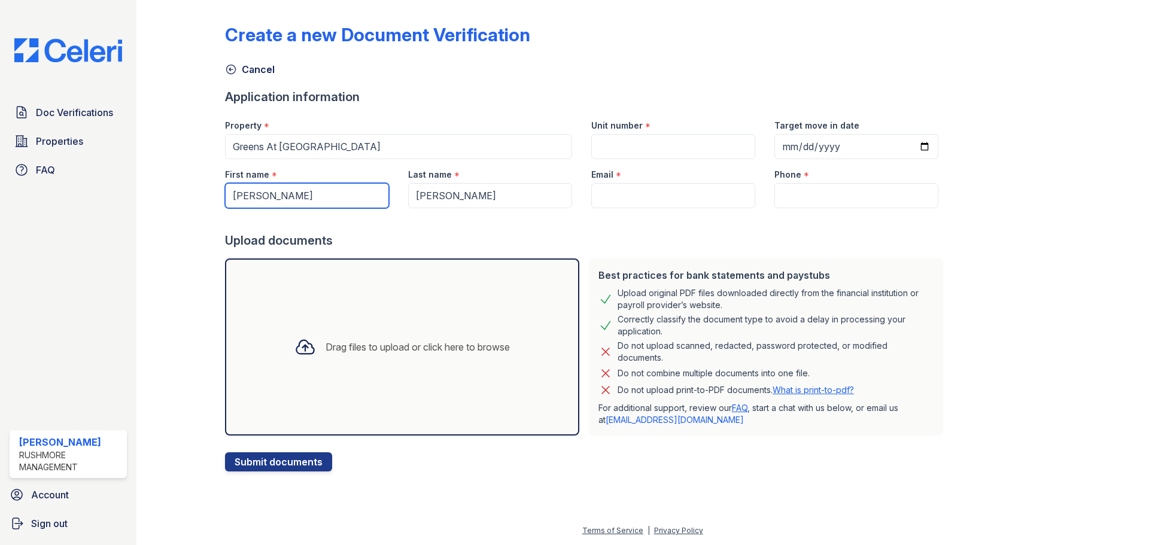
drag, startPoint x: 329, startPoint y: 197, endPoint x: 149, endPoint y: 192, distance: 180.3
click at [142, 190] on div "Create a new Document Verification Cancel Application information Property * Gr…" at bounding box center [642, 272] width 1013 height 545
type input "icorra"
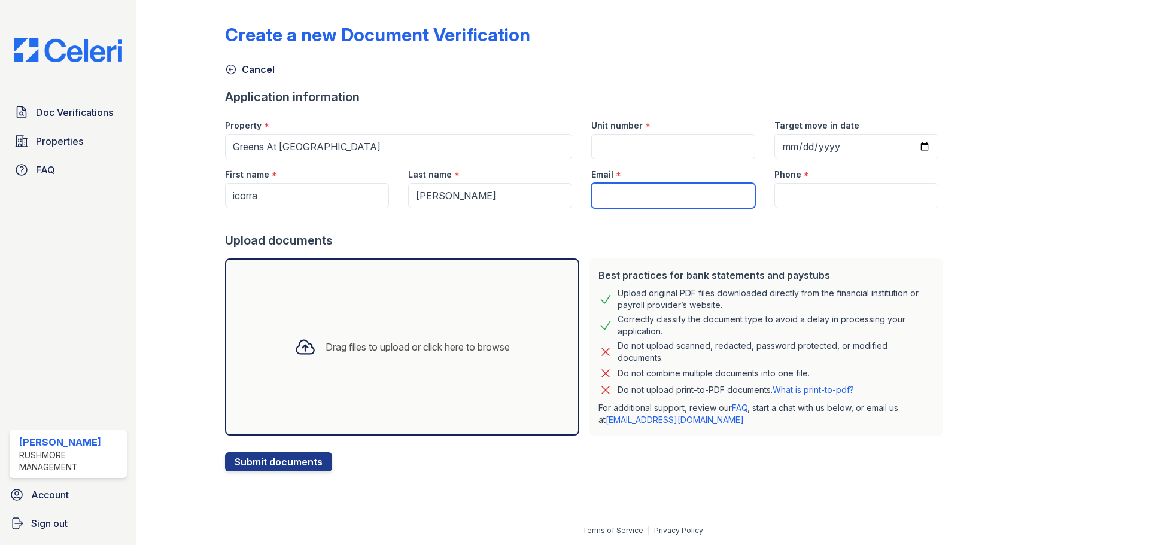
click at [697, 187] on input "Email" at bounding box center [673, 195] width 164 height 25
type input "[EMAIL_ADDRESS][DOMAIN_NAME]"
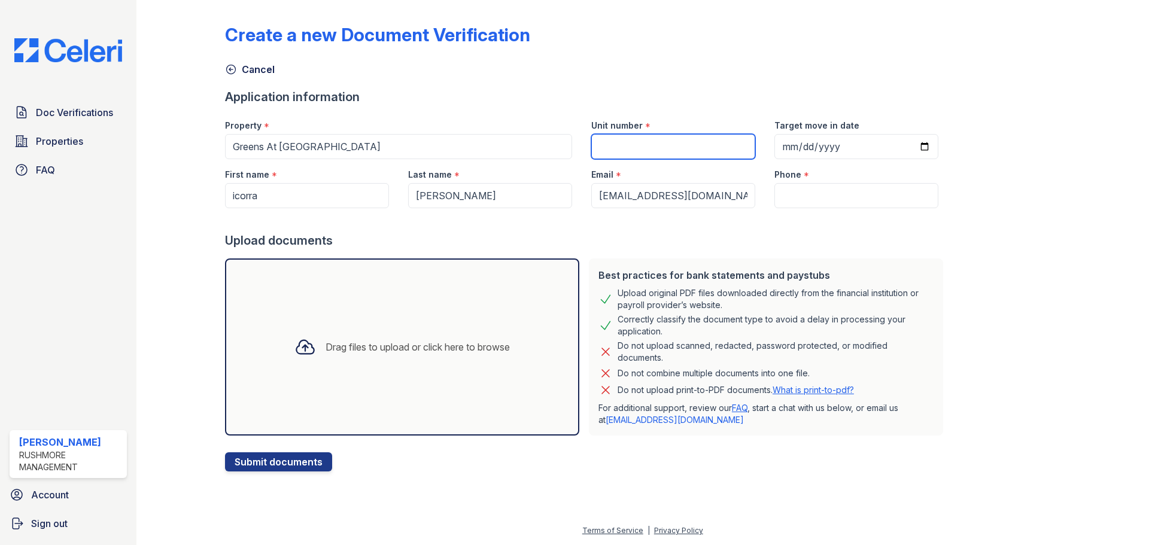
drag, startPoint x: 665, startPoint y: 150, endPoint x: 662, endPoint y: 159, distance: 9.5
click at [665, 151] on input "Unit number" at bounding box center [673, 146] width 164 height 25
click at [805, 189] on input "Phone" at bounding box center [857, 195] width 164 height 25
type input "4104483552"
click at [668, 154] on input "Unit number" at bounding box center [673, 146] width 164 height 25
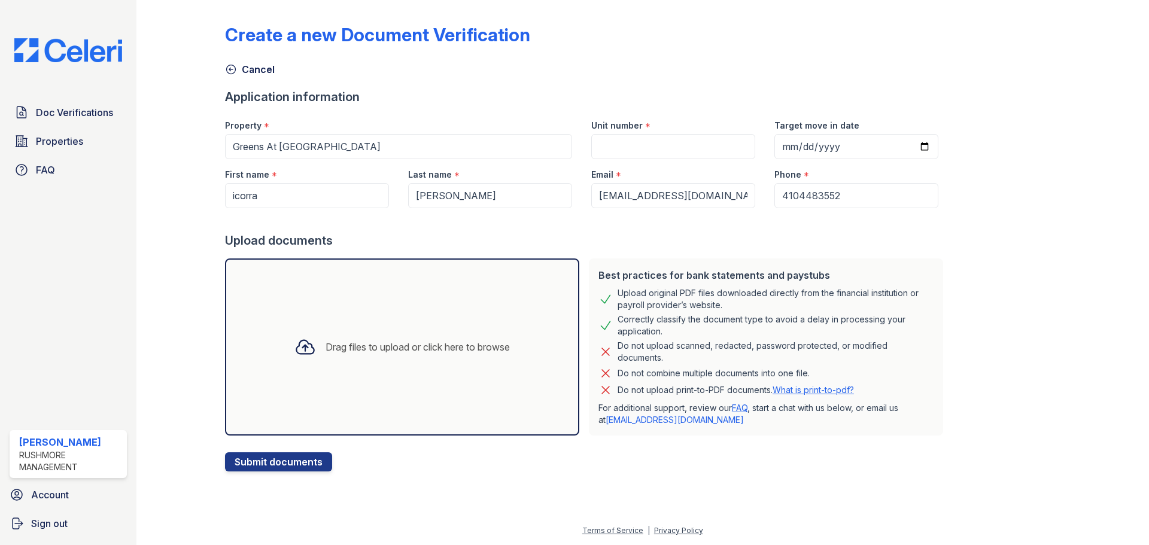
click at [419, 286] on div "Drag files to upload or click here to browse" at bounding box center [402, 347] width 354 height 177
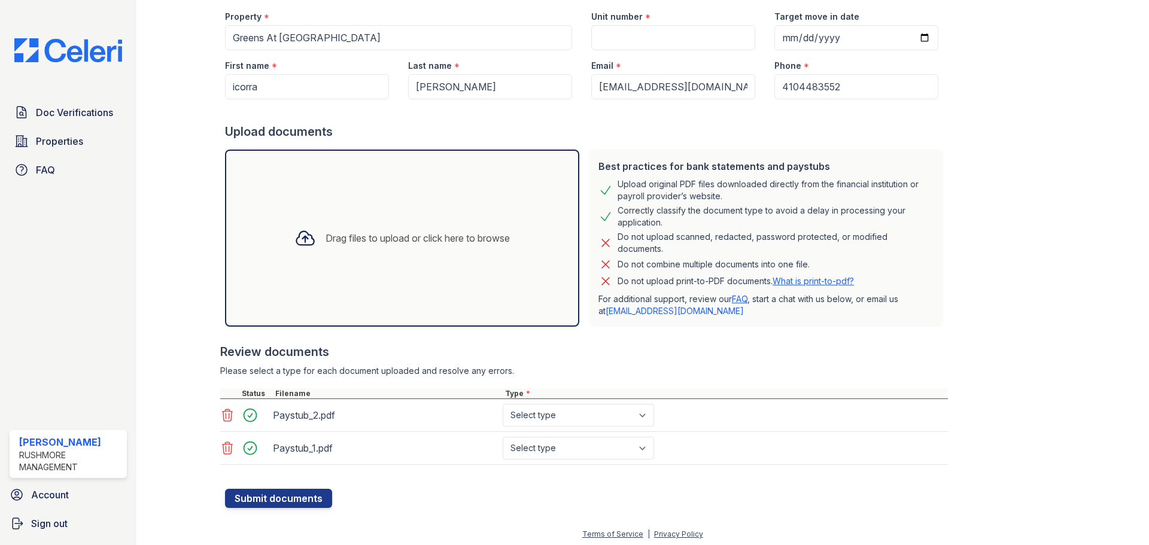
scroll to position [113, 0]
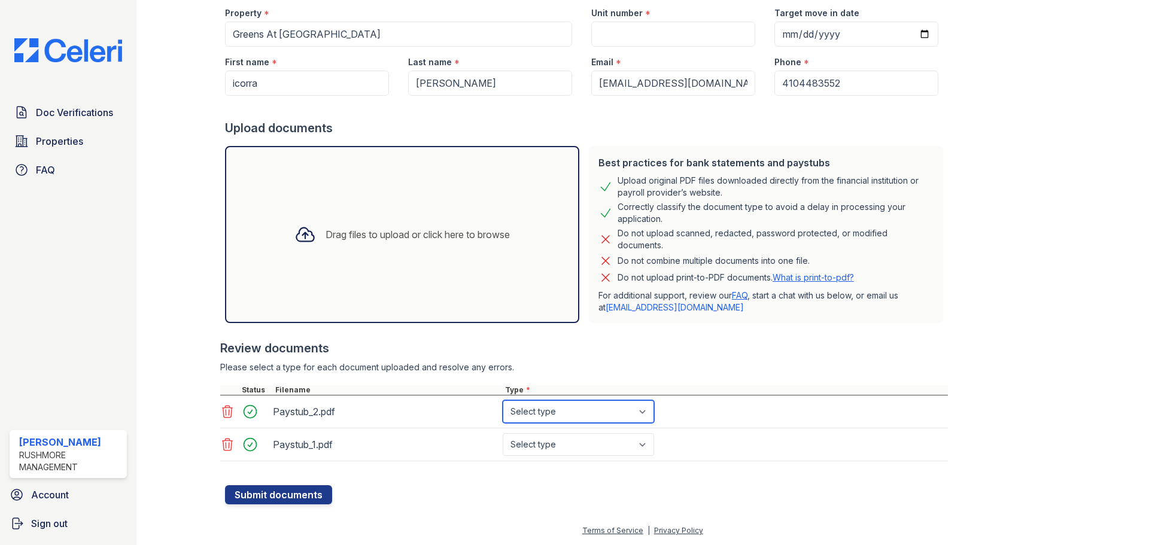
click at [615, 404] on select "Select type Paystub Bank Statement Offer Letter Tax Documents Benefit Award Let…" at bounding box center [578, 412] width 151 height 23
select select "paystub"
click at [503, 401] on select "Select type Paystub Bank Statement Offer Letter Tax Documents Benefit Award Let…" at bounding box center [578, 412] width 151 height 23
click at [585, 442] on select "Select type Paystub Bank Statement Offer Letter Tax Documents Benefit Award Let…" at bounding box center [578, 444] width 151 height 23
select select "paystub"
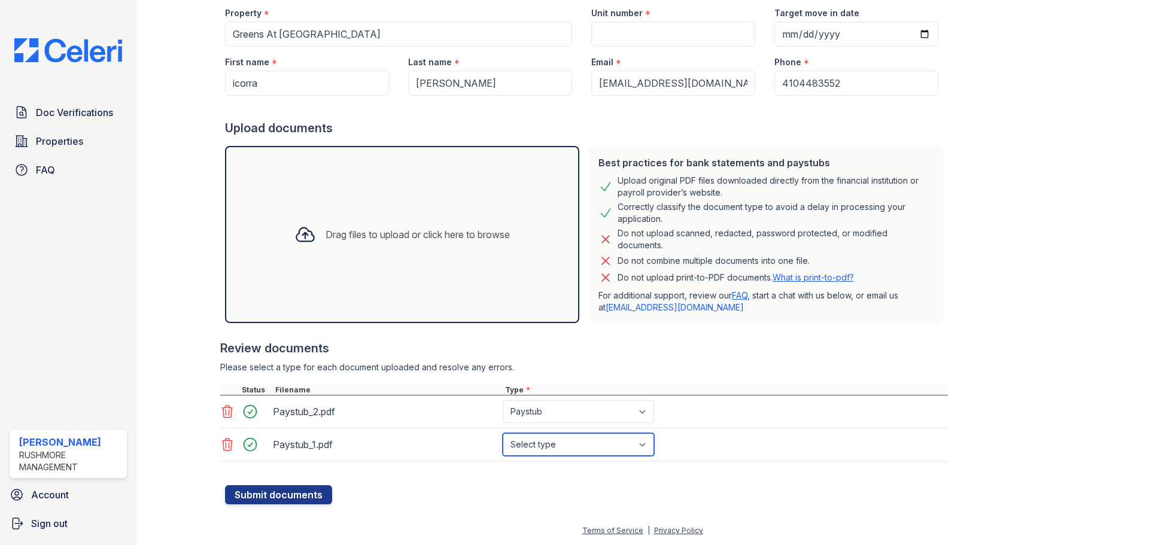
click at [503, 433] on select "Select type Paystub Bank Statement Offer Letter Tax Documents Benefit Award Let…" at bounding box center [578, 444] width 151 height 23
click at [280, 502] on button "Submit documents" at bounding box center [278, 495] width 107 height 19
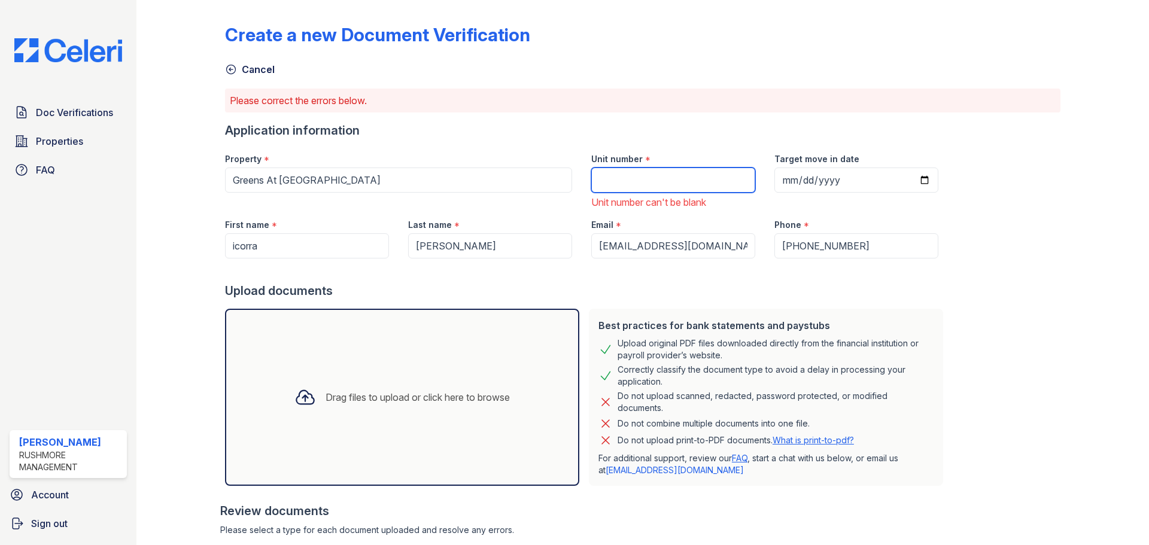
drag, startPoint x: 722, startPoint y: 181, endPoint x: 714, endPoint y: 189, distance: 11.0
click at [722, 182] on input "Unit number" at bounding box center [673, 180] width 164 height 25
type input "2 bedroom"
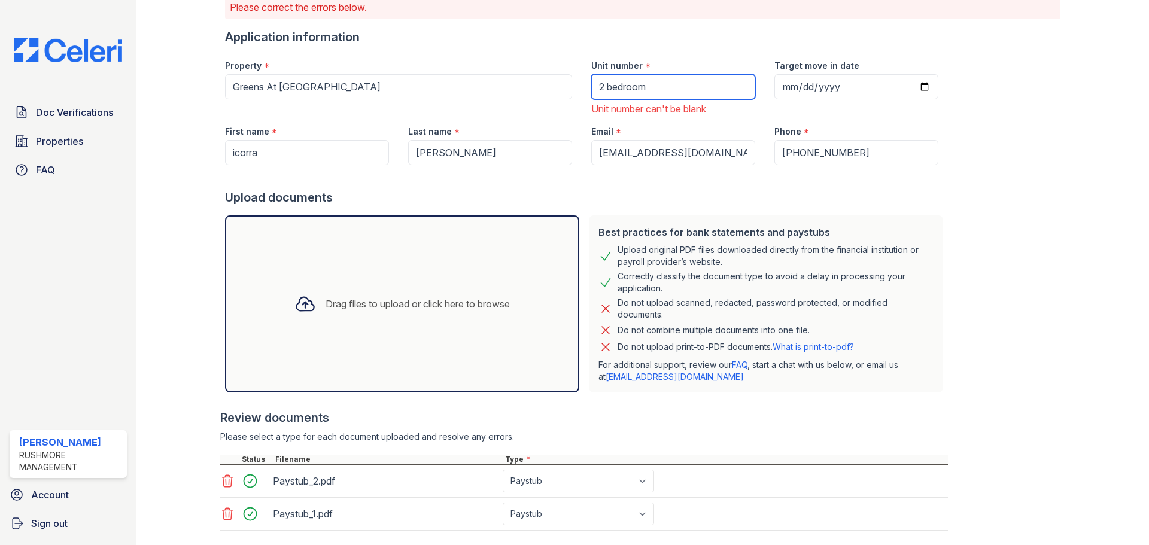
scroll to position [163, 0]
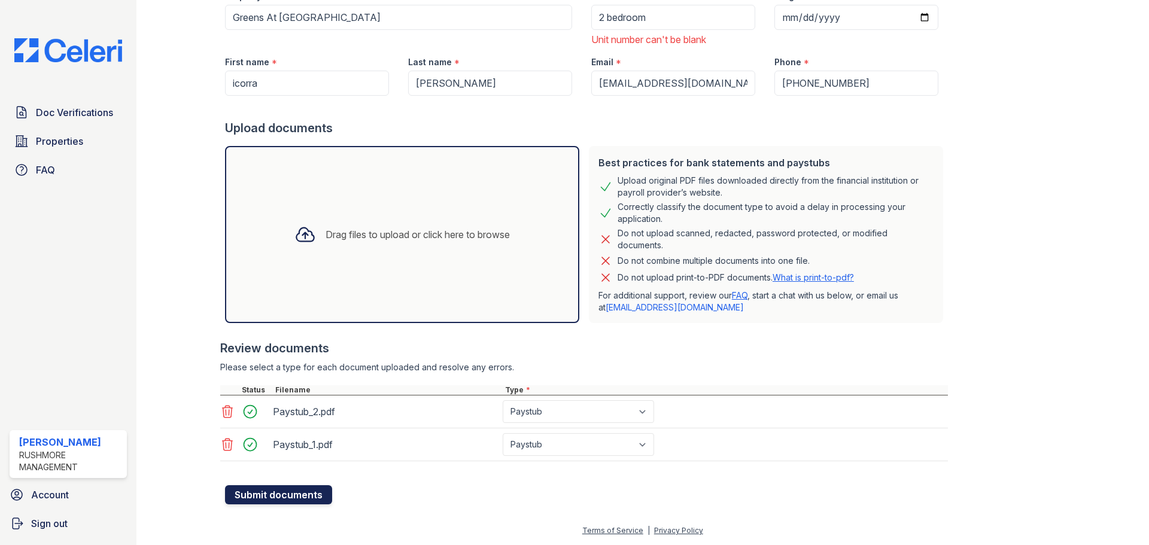
click at [289, 490] on button "Submit documents" at bounding box center [278, 495] width 107 height 19
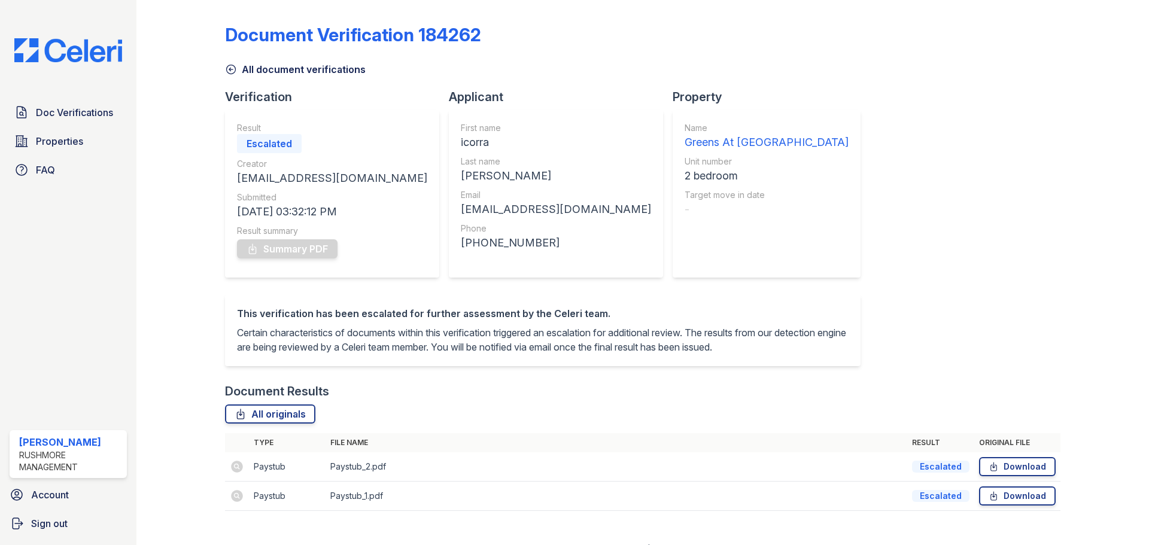
drag, startPoint x: 1018, startPoint y: 95, endPoint x: 1012, endPoint y: 111, distance: 16.9
click at [1012, 111] on div "Document Verification 184262 All document verifications Verification Result Esc…" at bounding box center [643, 264] width 836 height 518
